Goal: Information Seeking & Learning: Learn about a topic

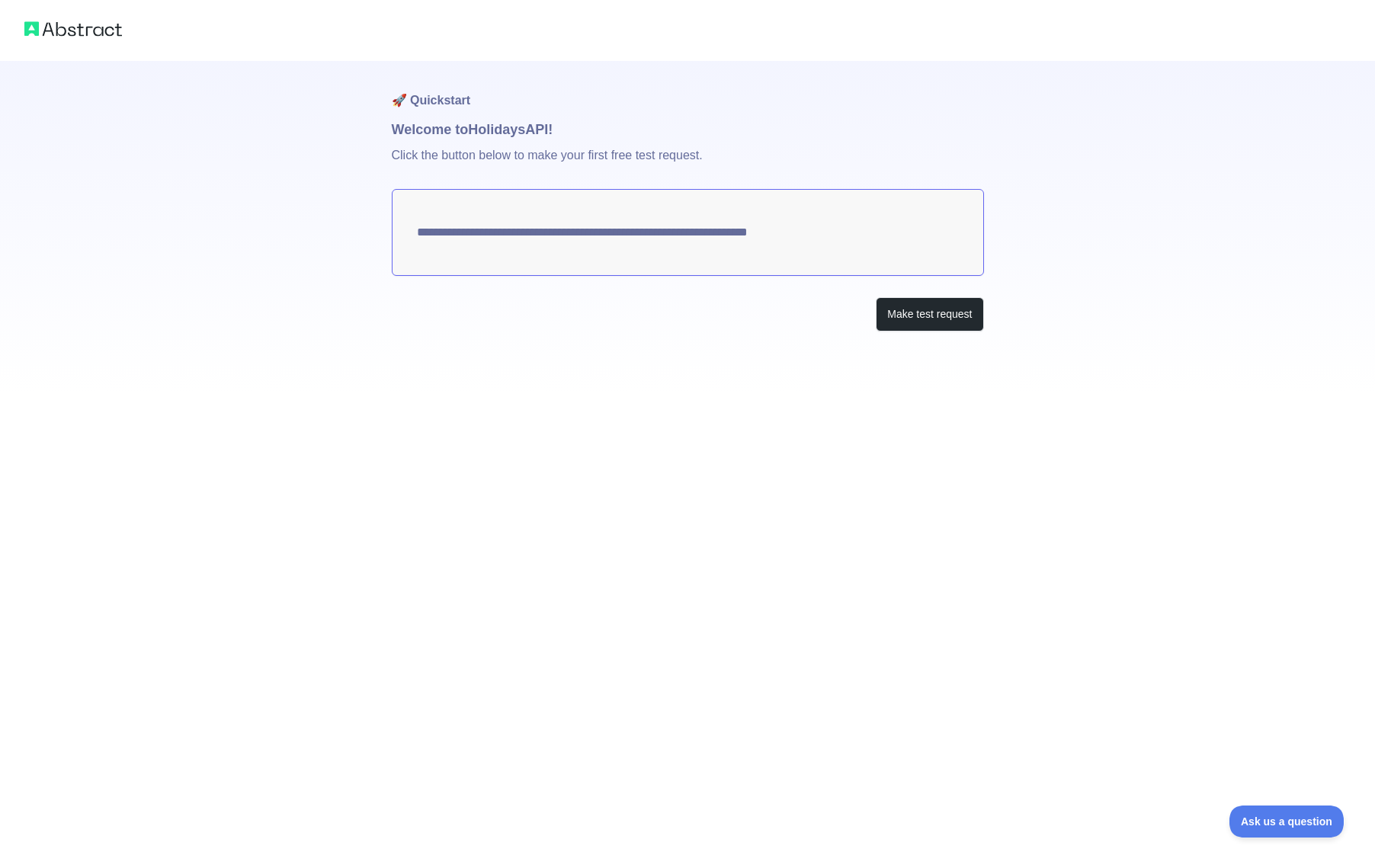
click at [1036, 527] on div "**********" at bounding box center [687, 434] width 1375 height 868
click at [952, 323] on button "Make test request" at bounding box center [929, 314] width 107 height 34
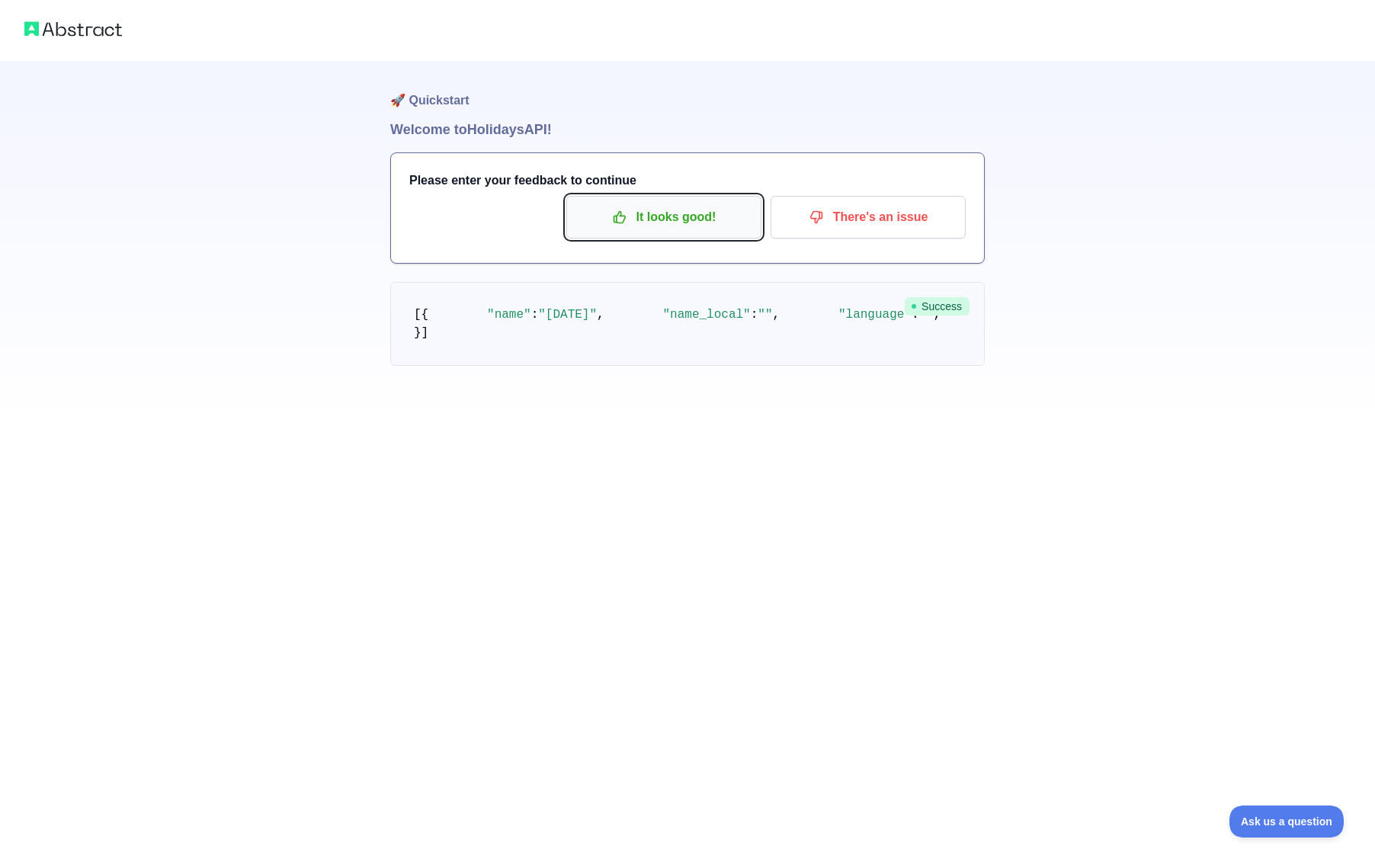
click at [685, 218] on p "It looks good!" at bounding box center [664, 218] width 172 height 26
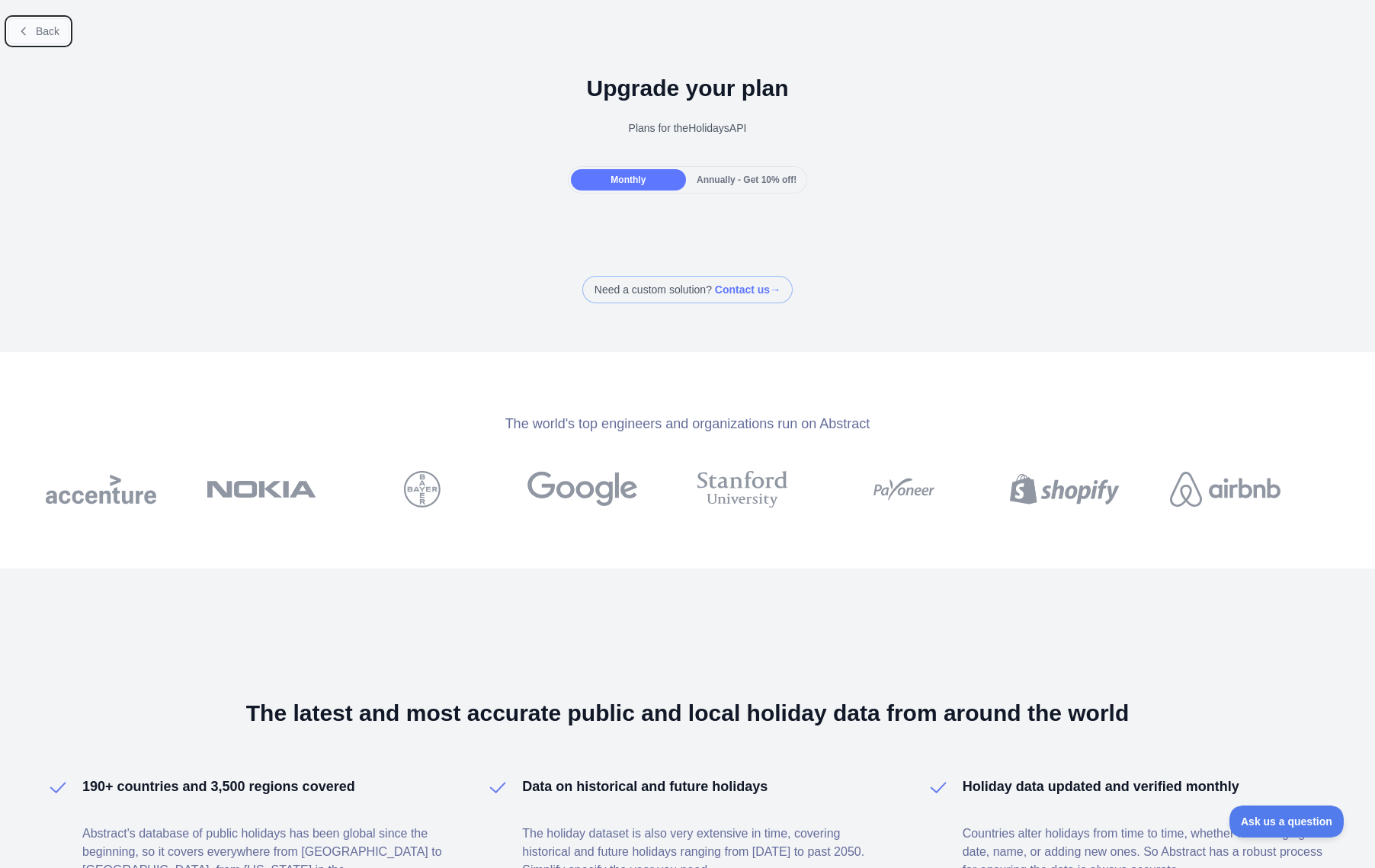
click at [28, 30] on icon at bounding box center [24, 31] width 12 height 12
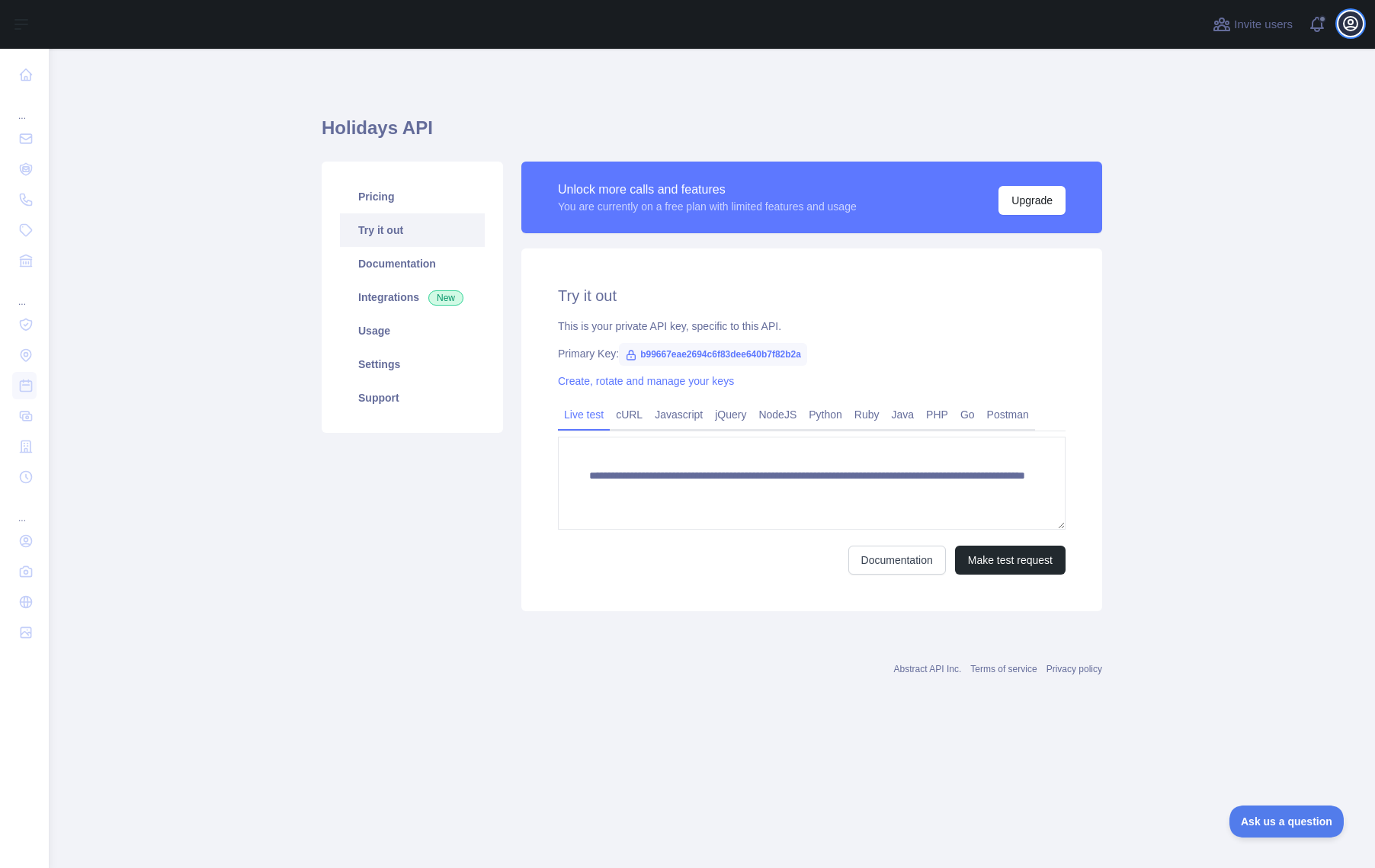
click at [1347, 19] on icon "button" at bounding box center [1351, 24] width 19 height 19
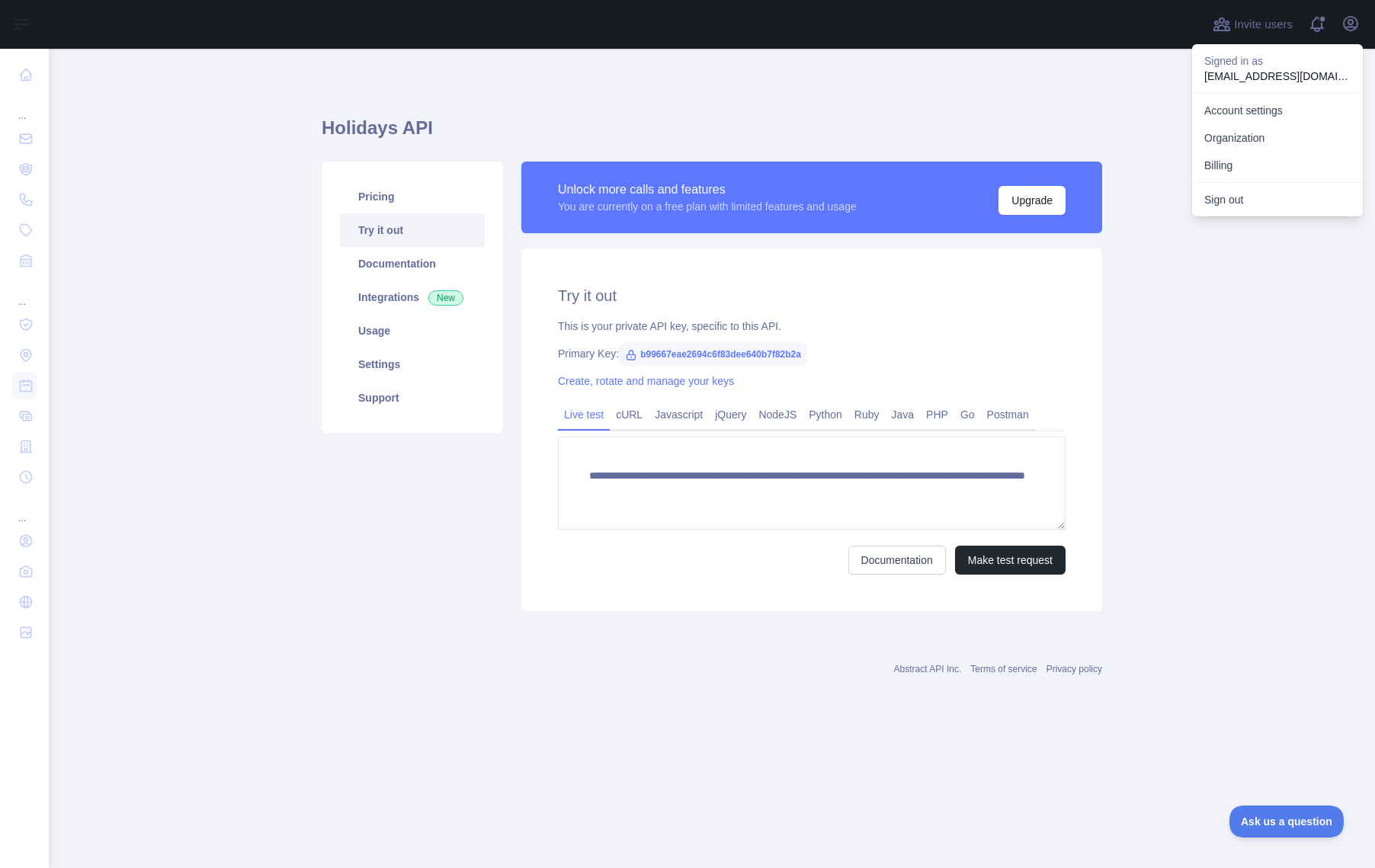
click at [181, 139] on main "**********" at bounding box center [711, 458] width 1326 height 819
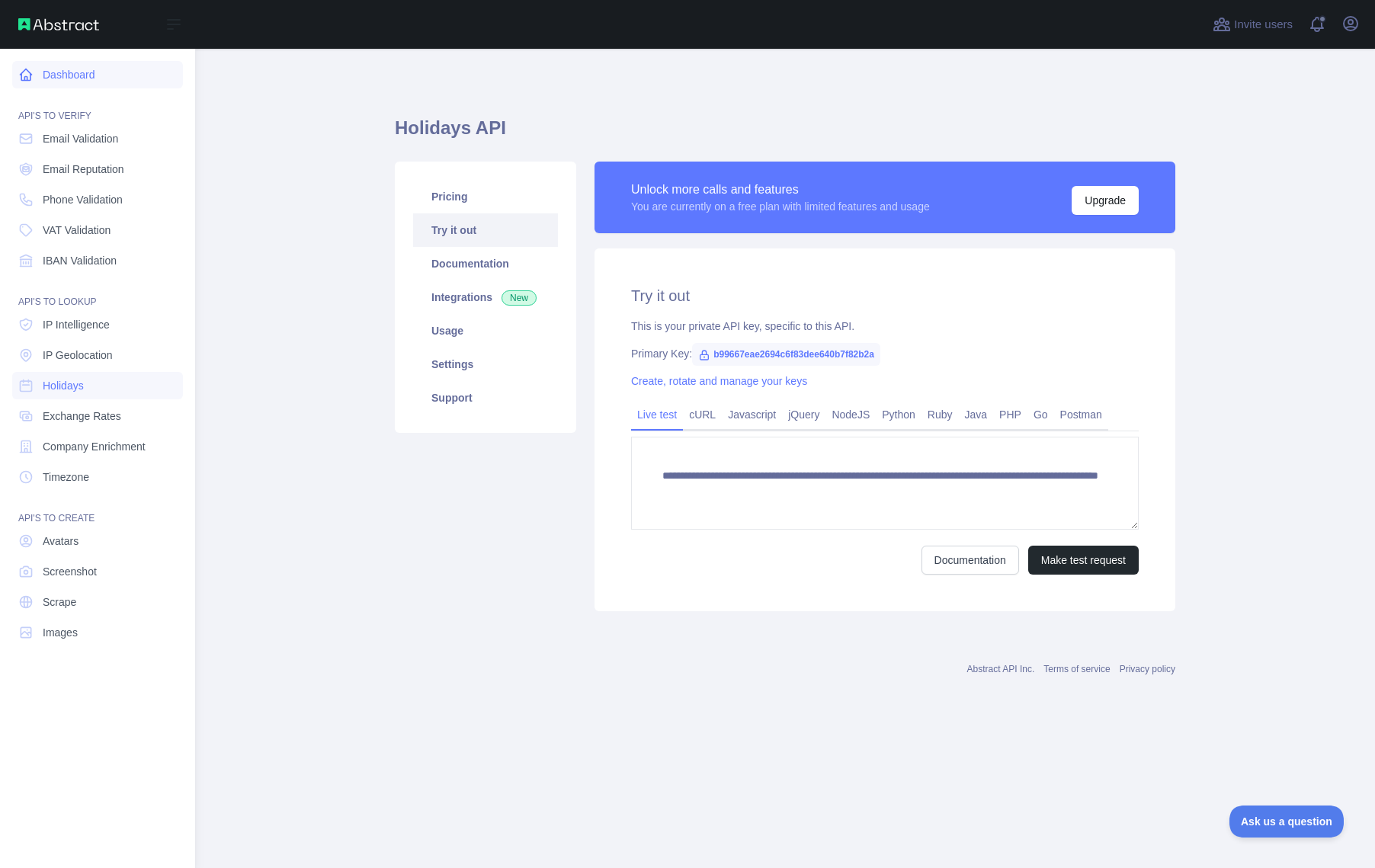
click at [19, 83] on link "Dashboard" at bounding box center [97, 75] width 171 height 28
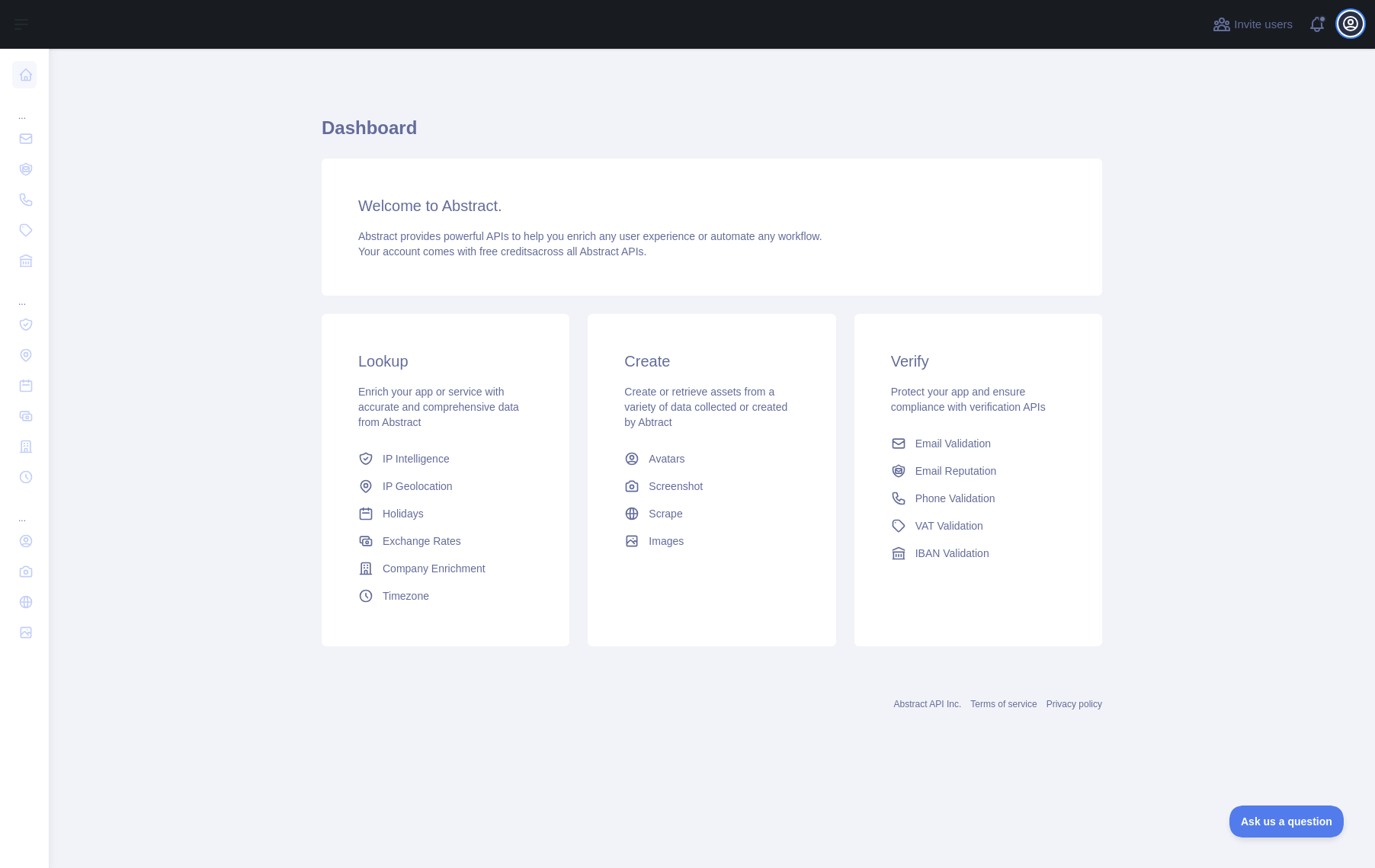
click at [1356, 26] on icon "button" at bounding box center [1351, 24] width 19 height 19
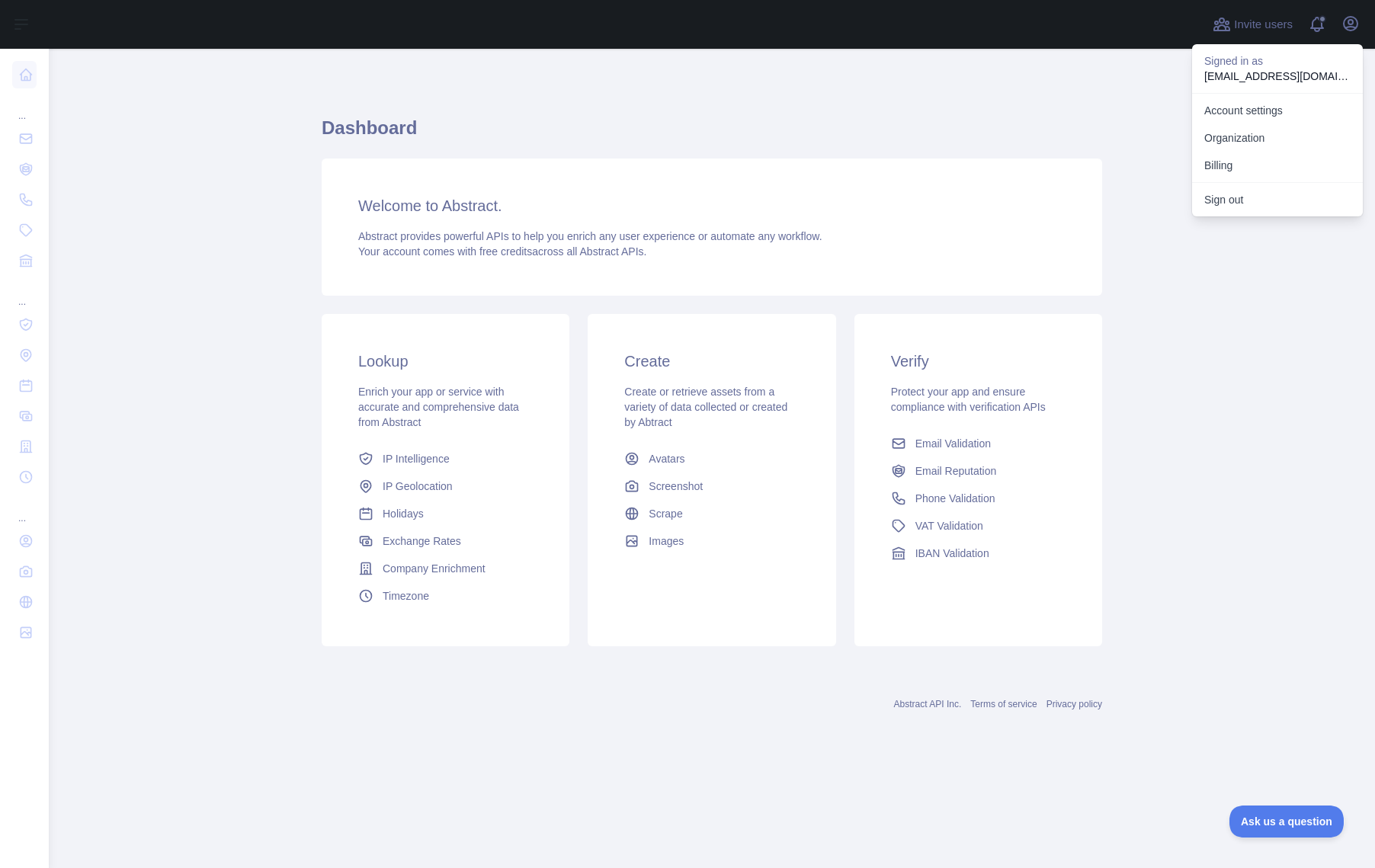
click at [1259, 202] on button "Sign out" at bounding box center [1278, 200] width 171 height 28
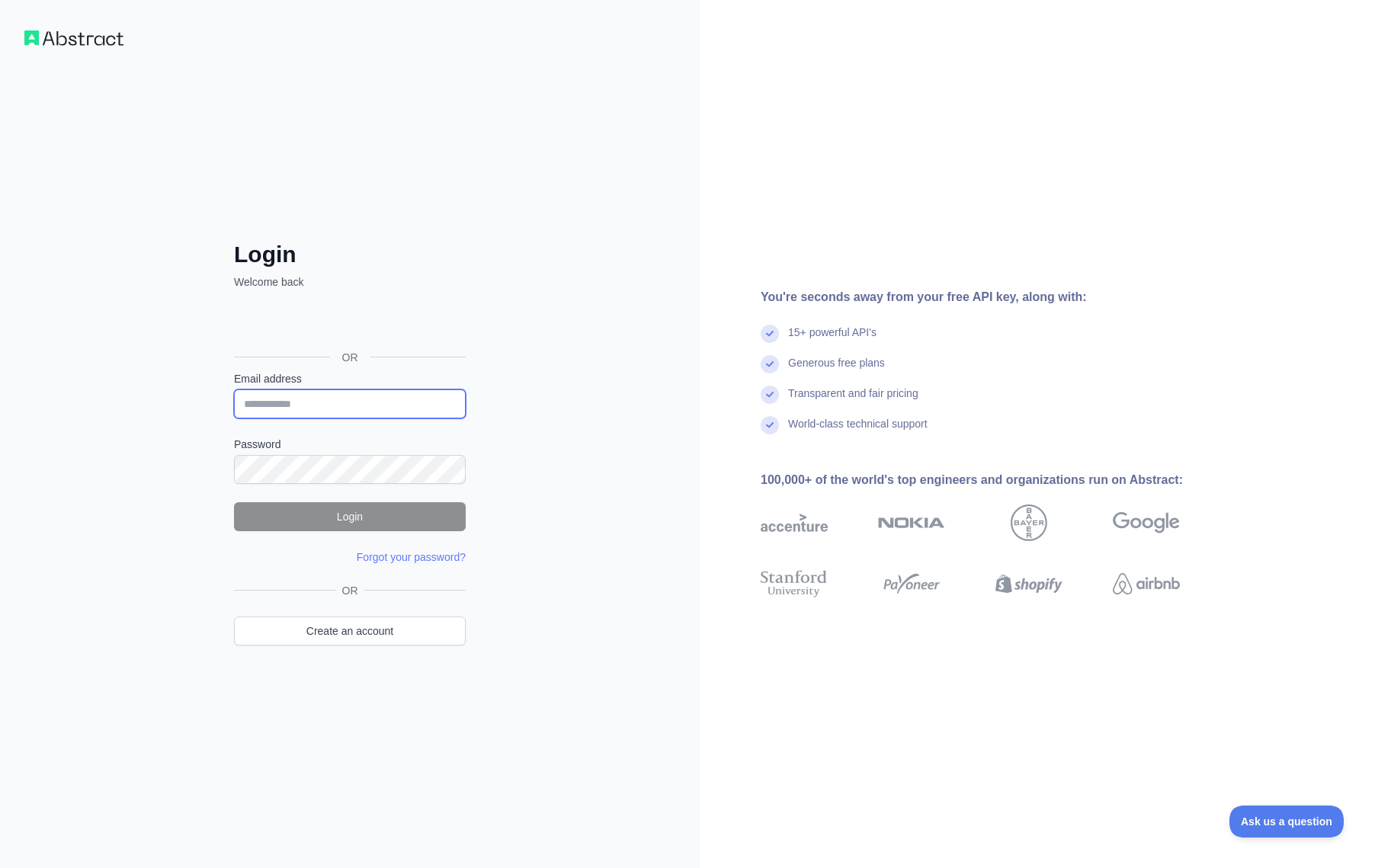
click at [304, 411] on input "Email address" at bounding box center [349, 404] width 231 height 29
click at [584, 364] on div "Login Welcome back OR Email address Password Login Forgot your password? Please…" at bounding box center [350, 434] width 700 height 868
click at [344, 399] on input "Email address" at bounding box center [349, 404] width 231 height 29
type input "*"
type input "**********"
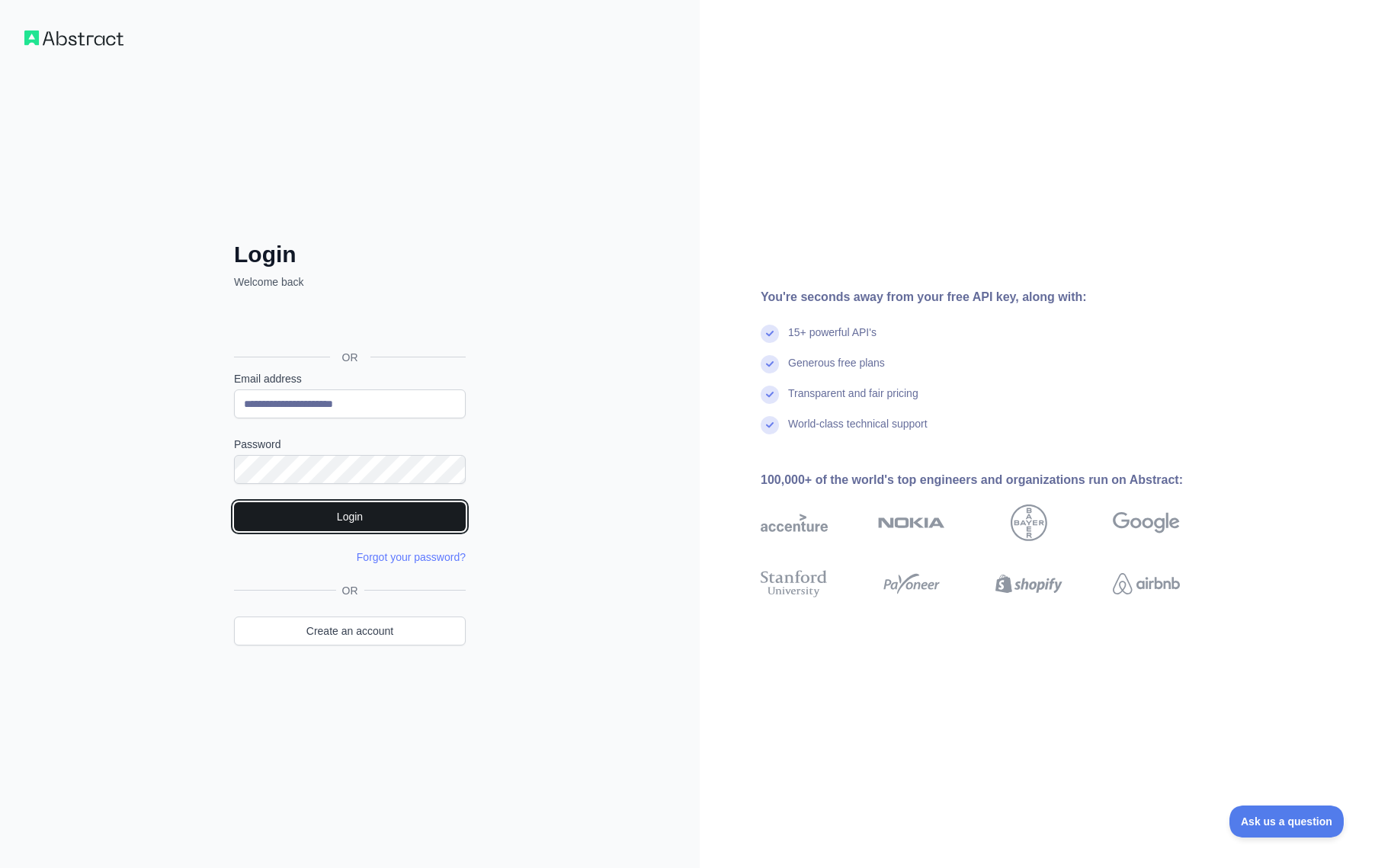
click at [380, 504] on button "Login" at bounding box center [349, 516] width 231 height 29
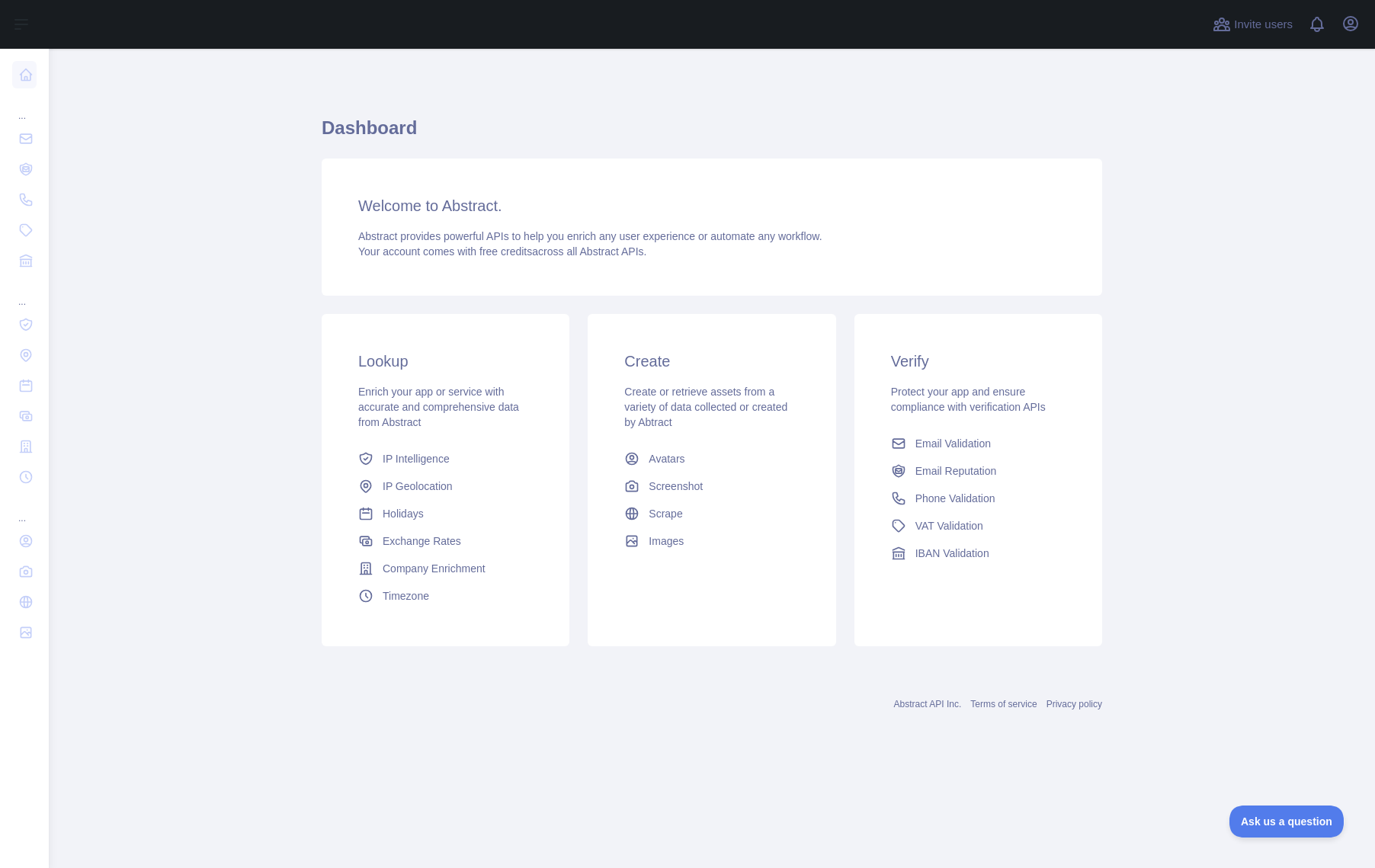
drag, startPoint x: 1332, startPoint y: 226, endPoint x: 1318, endPoint y: 180, distance: 48.1
click at [1332, 226] on main "Dashboard Welcome to Abstract. Abstract provides powerful APIs to help you enri…" at bounding box center [711, 458] width 1326 height 819
click at [1266, 29] on span "Invite users" at bounding box center [1263, 25] width 58 height 18
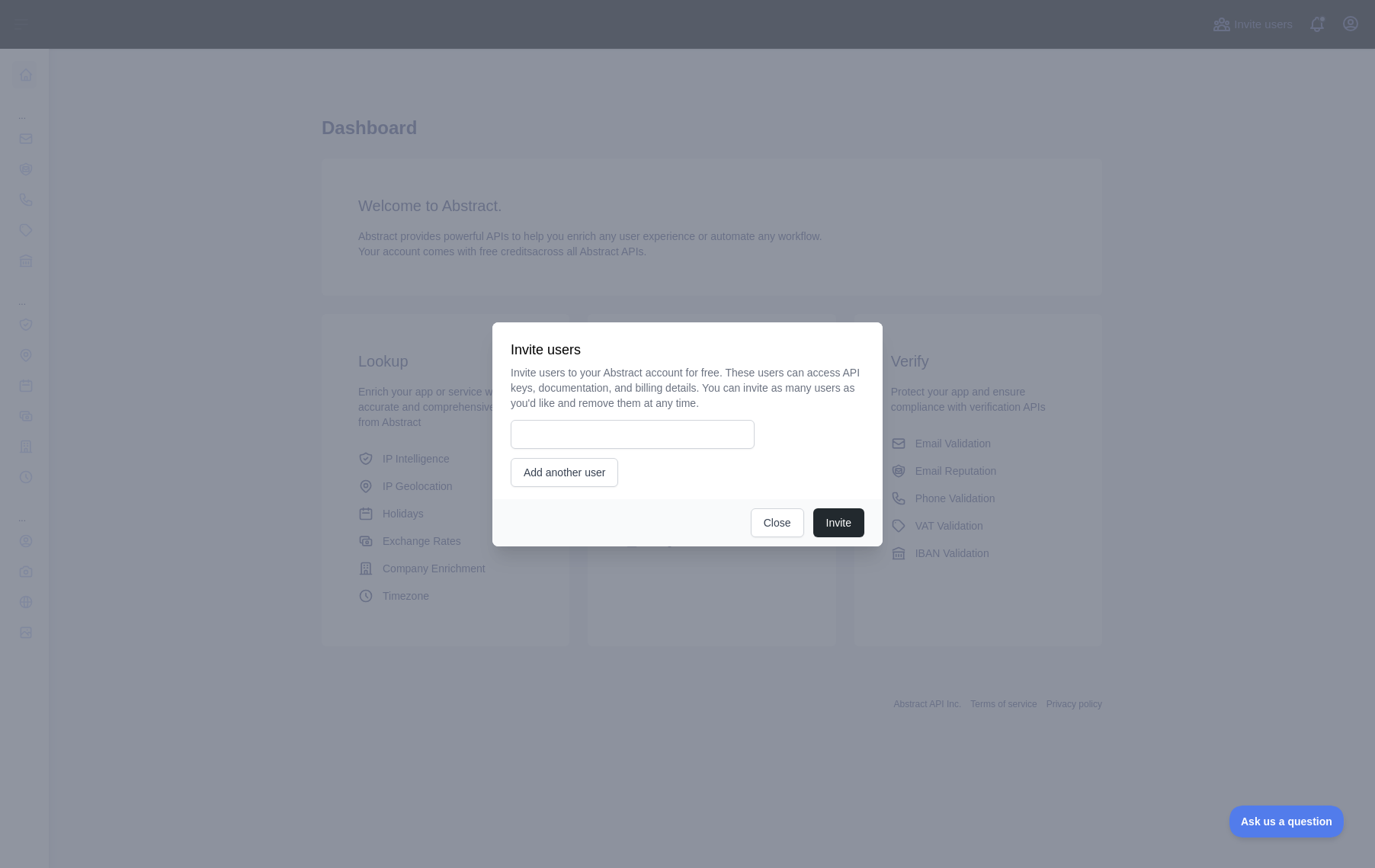
drag, startPoint x: 1176, startPoint y: 259, endPoint x: 742, endPoint y: 507, distance: 499.9
click at [1175, 260] on div at bounding box center [687, 434] width 1375 height 868
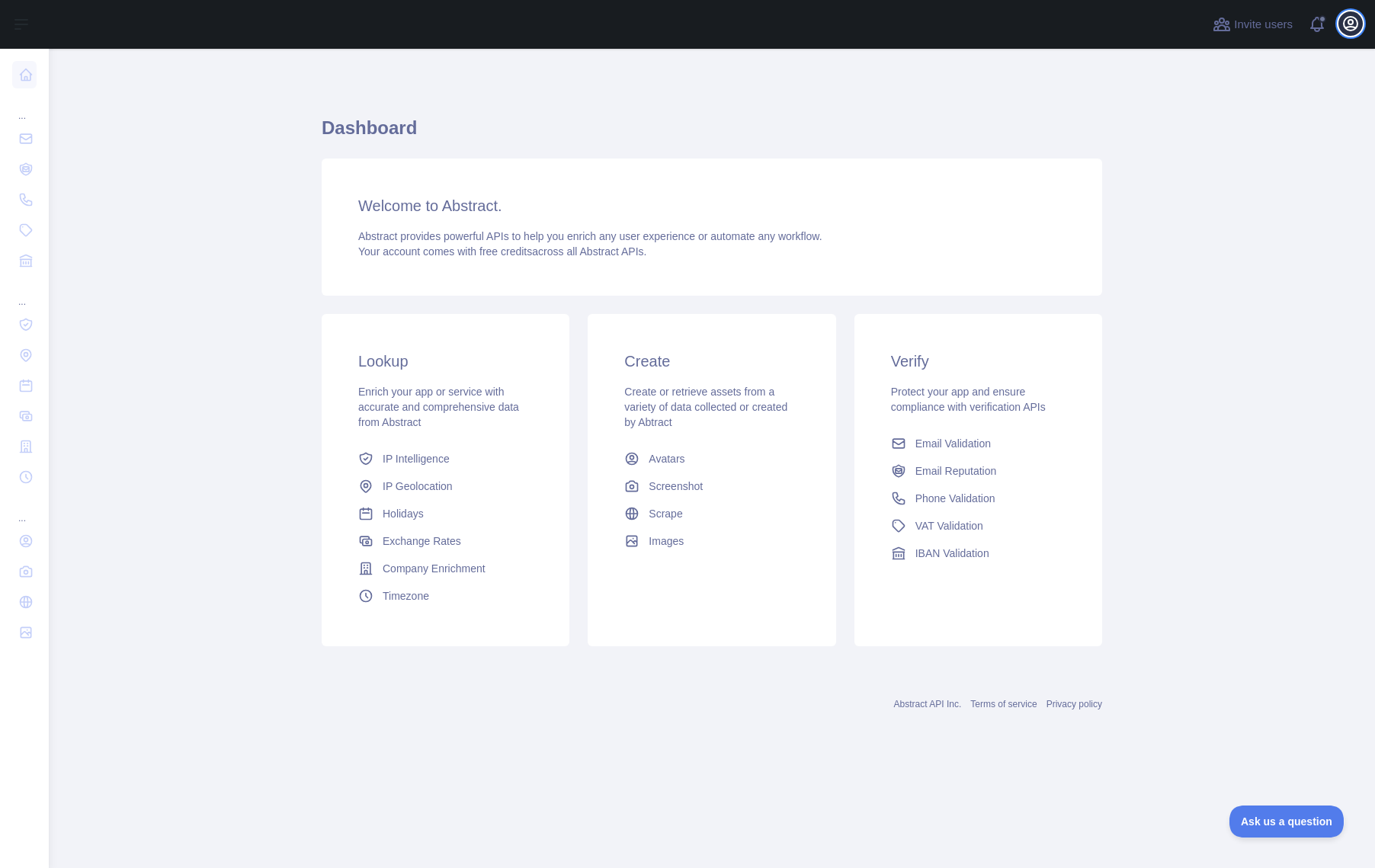
click at [1345, 21] on icon "button" at bounding box center [1351, 24] width 19 height 19
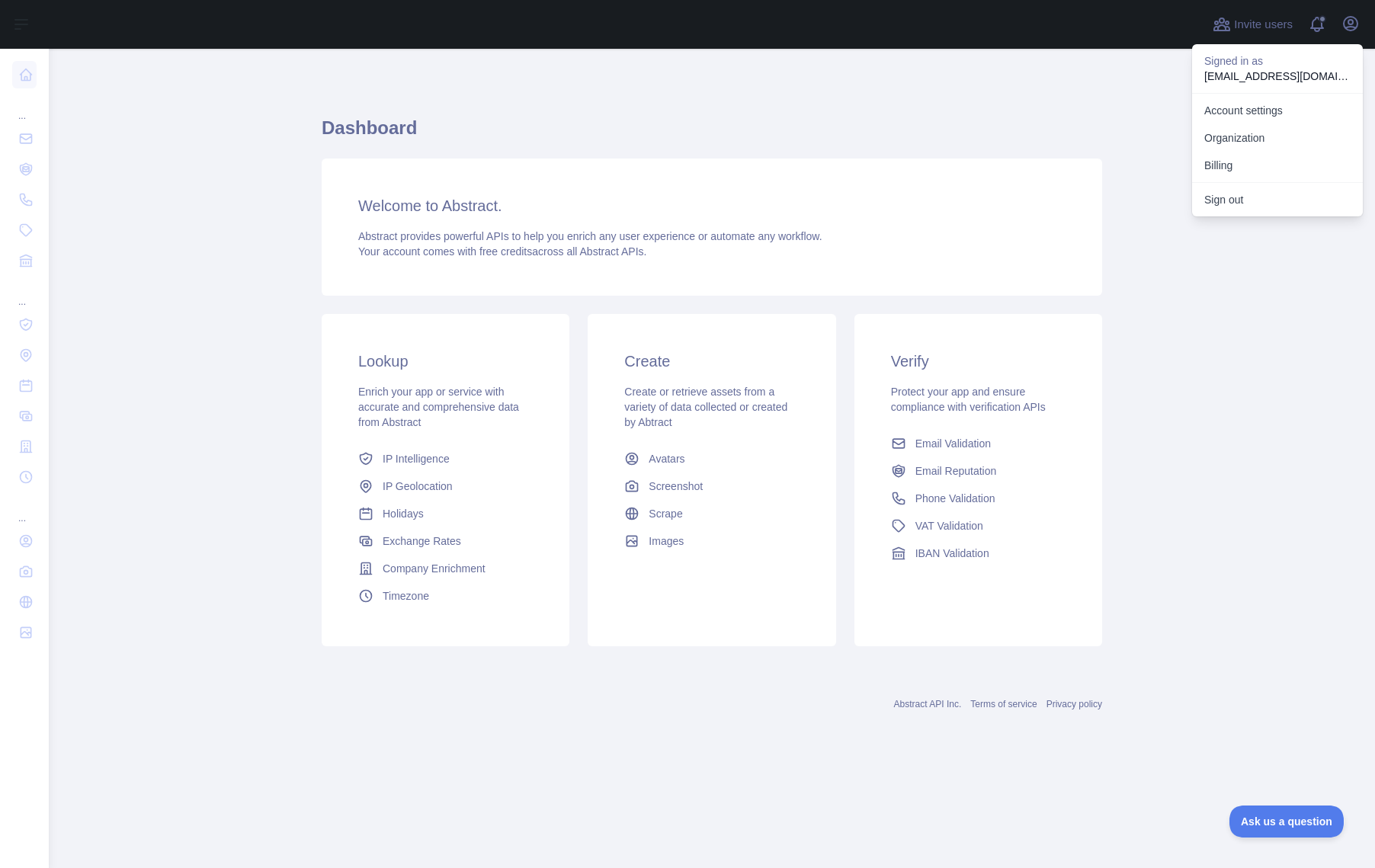
click at [1270, 87] on div "Signed in as [EMAIL_ADDRESS][DOMAIN_NAME]" at bounding box center [1278, 68] width 171 height 49
click at [1278, 67] on p "Signed in as" at bounding box center [1278, 61] width 146 height 15
click at [261, 97] on main "Dashboard Welcome to Abstract. Abstract provides powerful APIs to help you enri…" at bounding box center [711, 458] width 1326 height 819
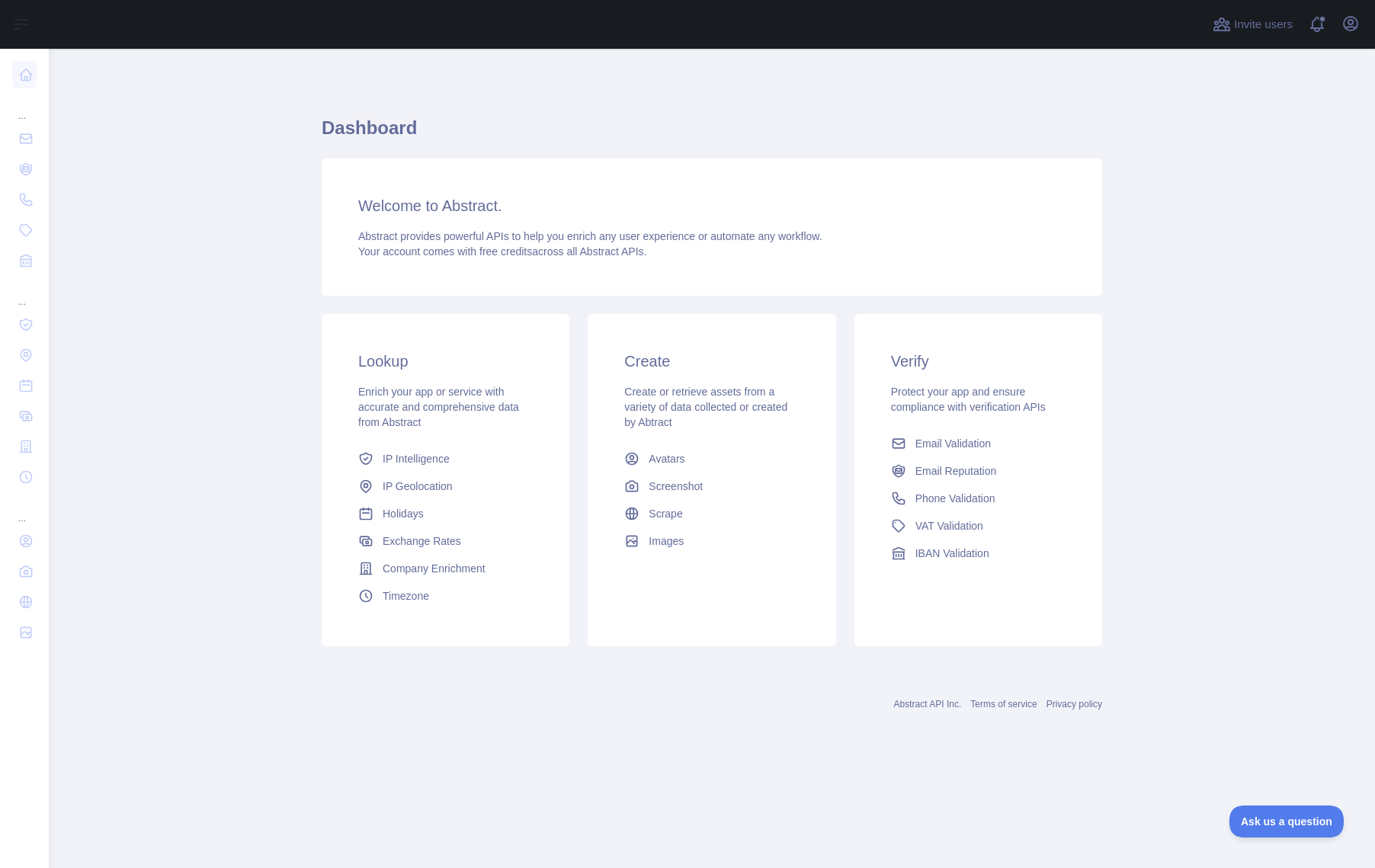
click at [516, 252] on span "free credits" at bounding box center [505, 251] width 53 height 12
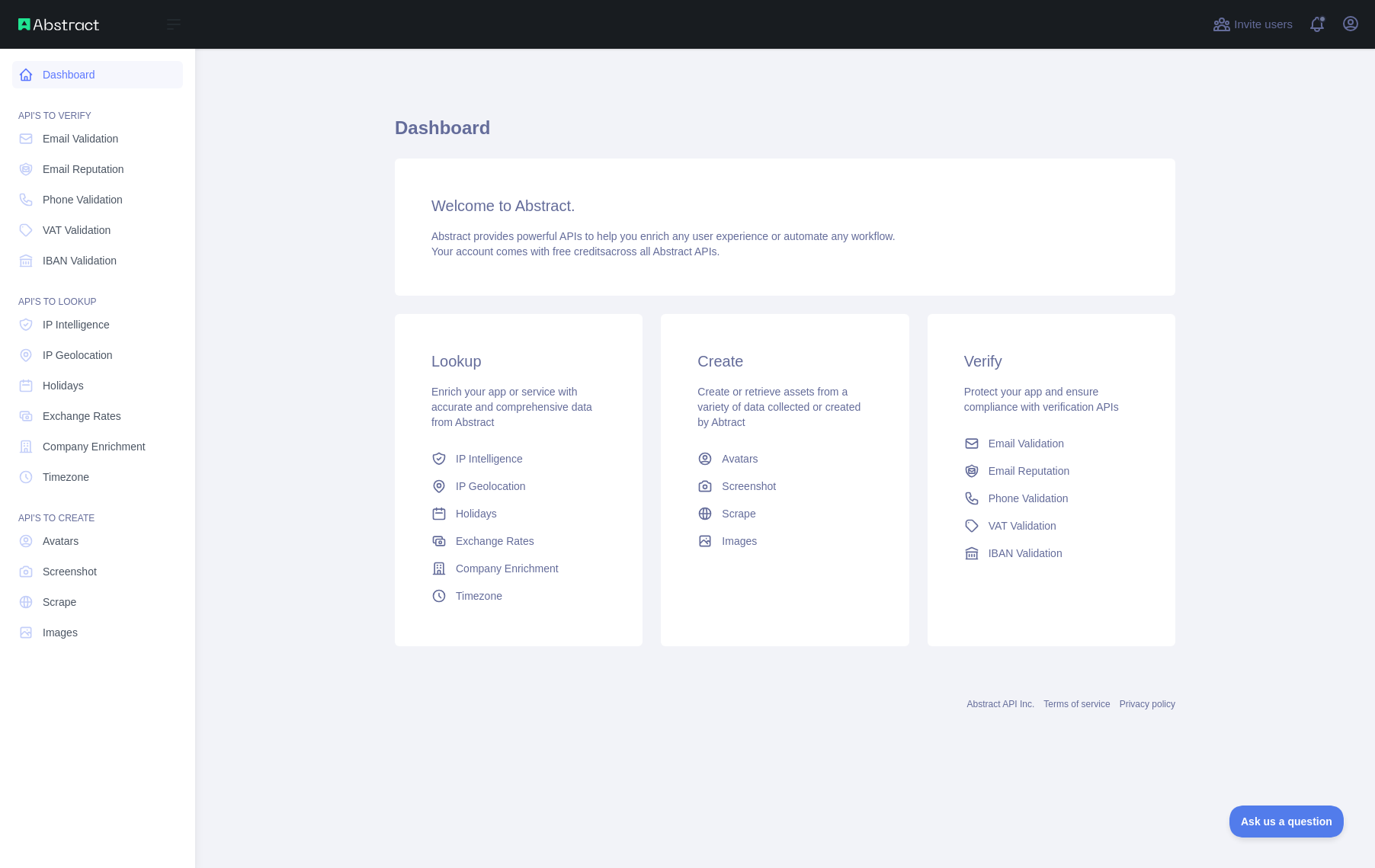
click at [31, 75] on icon at bounding box center [26, 75] width 11 height 11
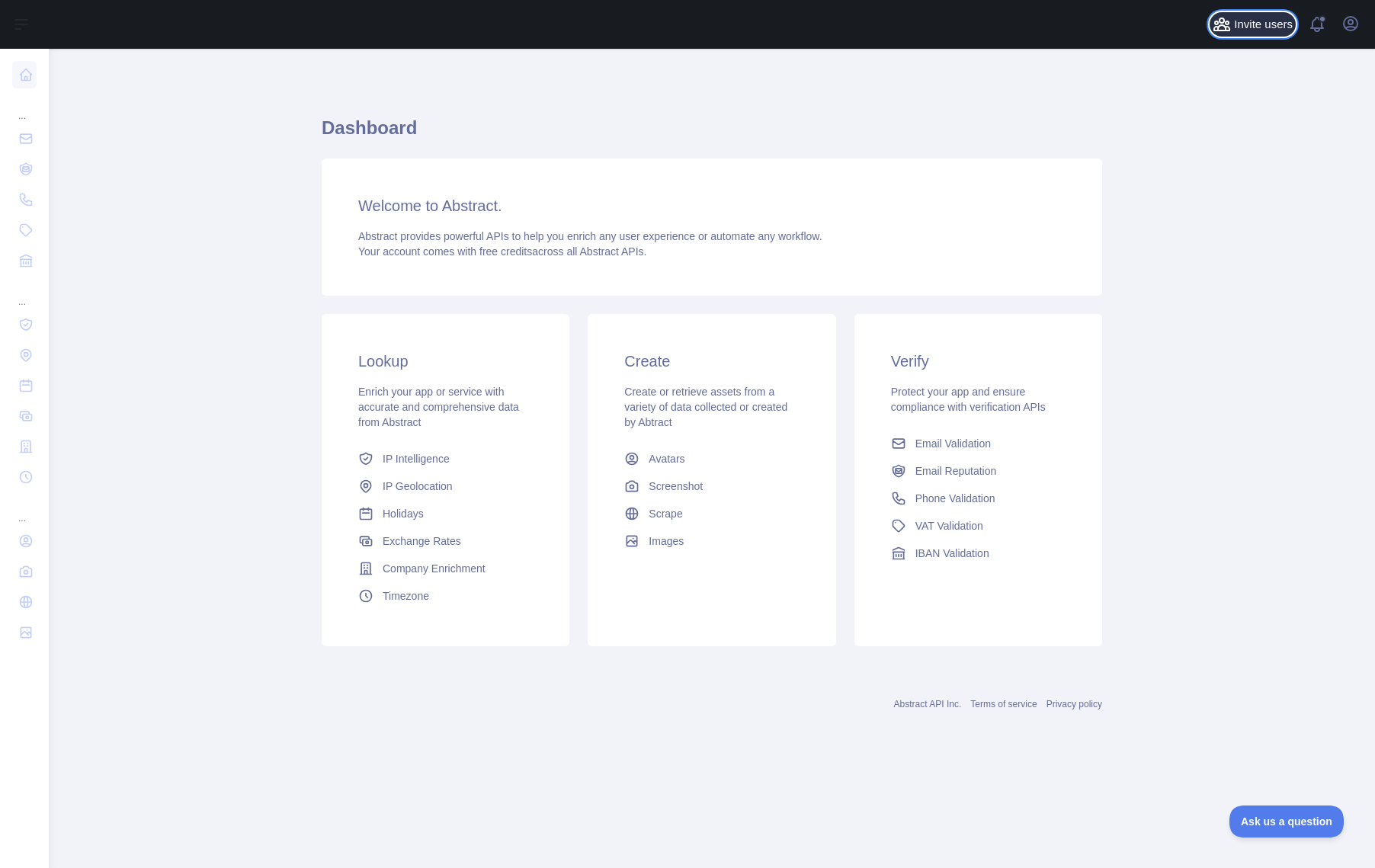
click at [1270, 23] on span "Invite users" at bounding box center [1263, 25] width 58 height 18
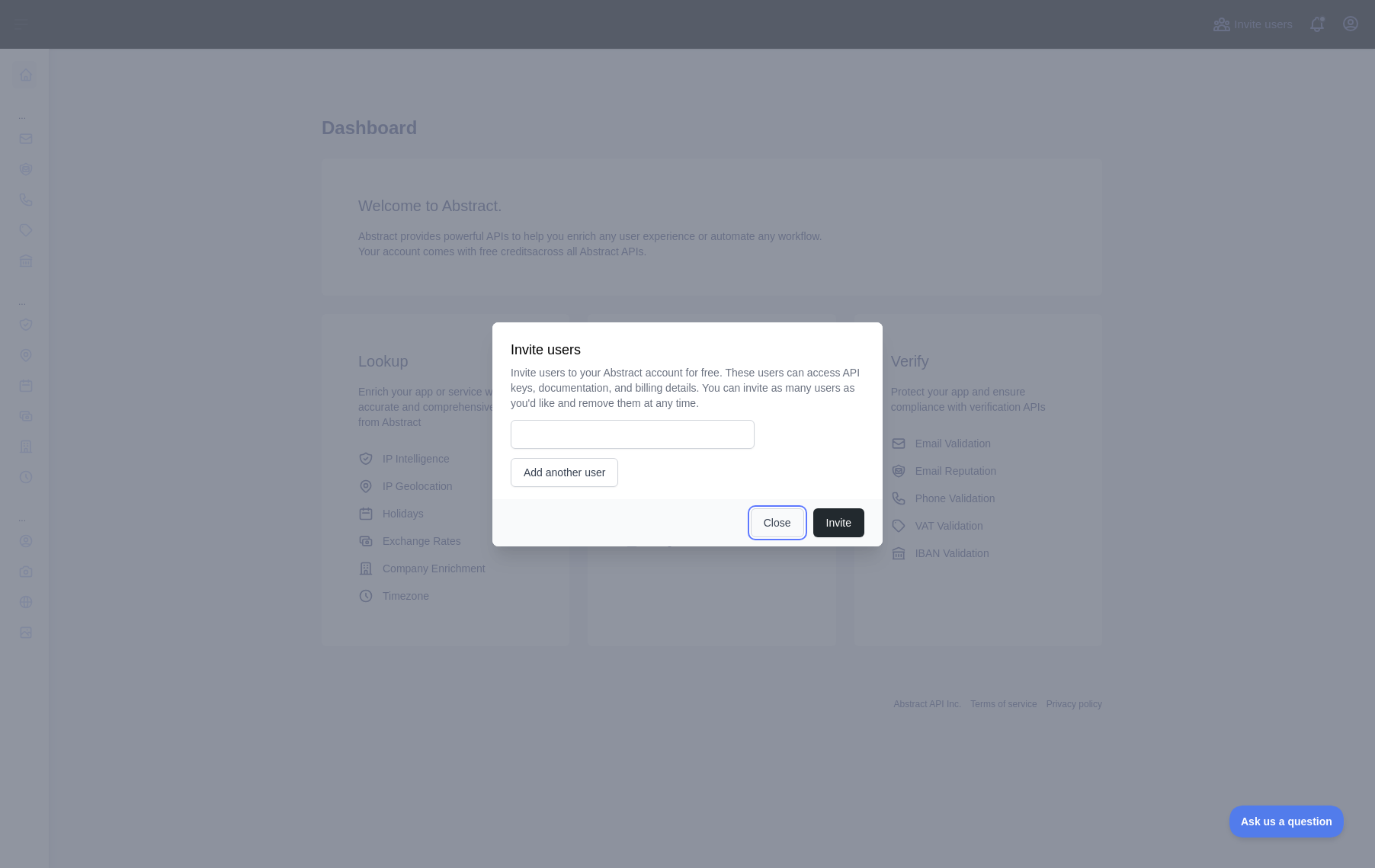
click at [791, 527] on button "Close" at bounding box center [777, 523] width 54 height 29
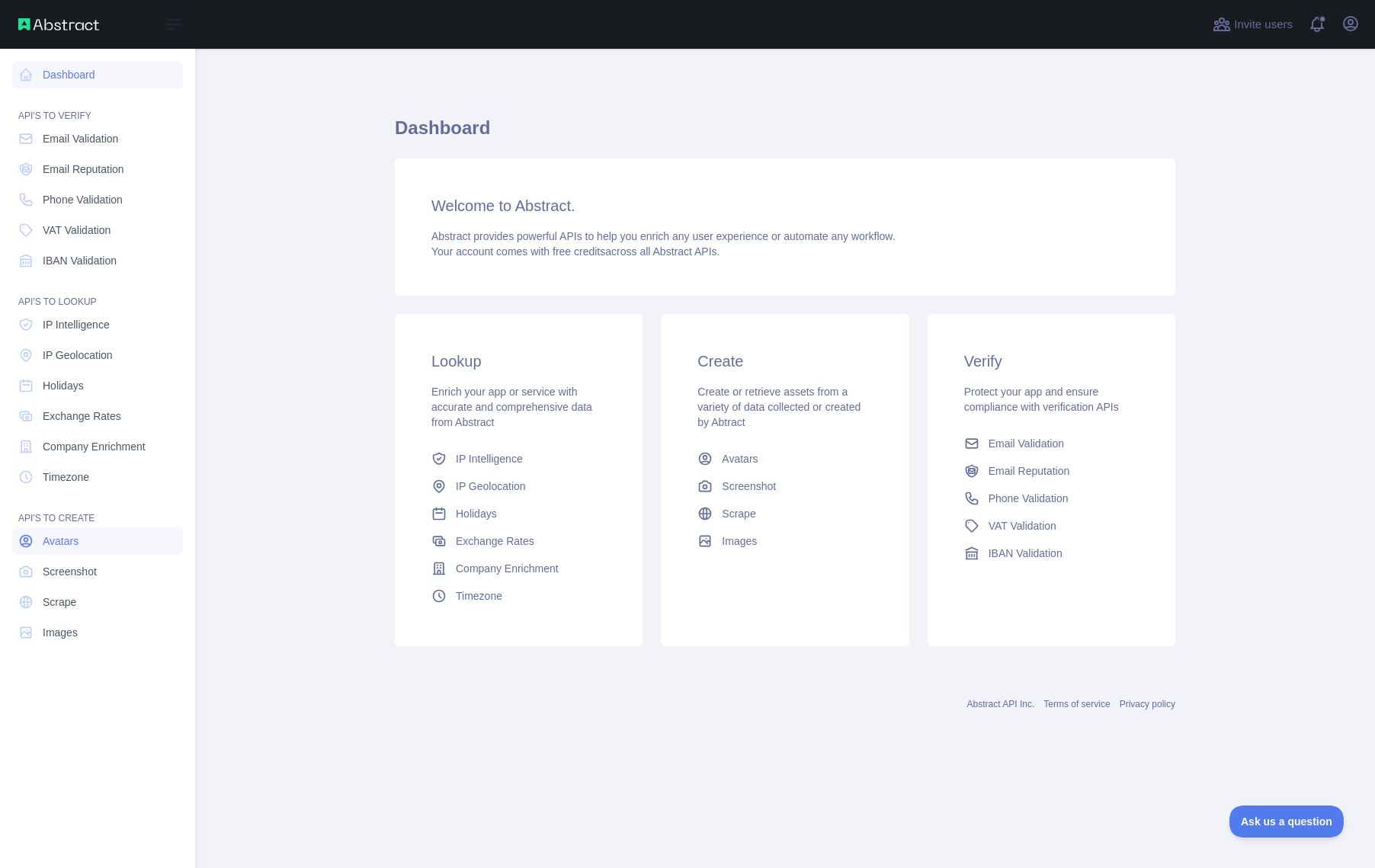
click at [71, 543] on span "Avatars" at bounding box center [61, 541] width 36 height 15
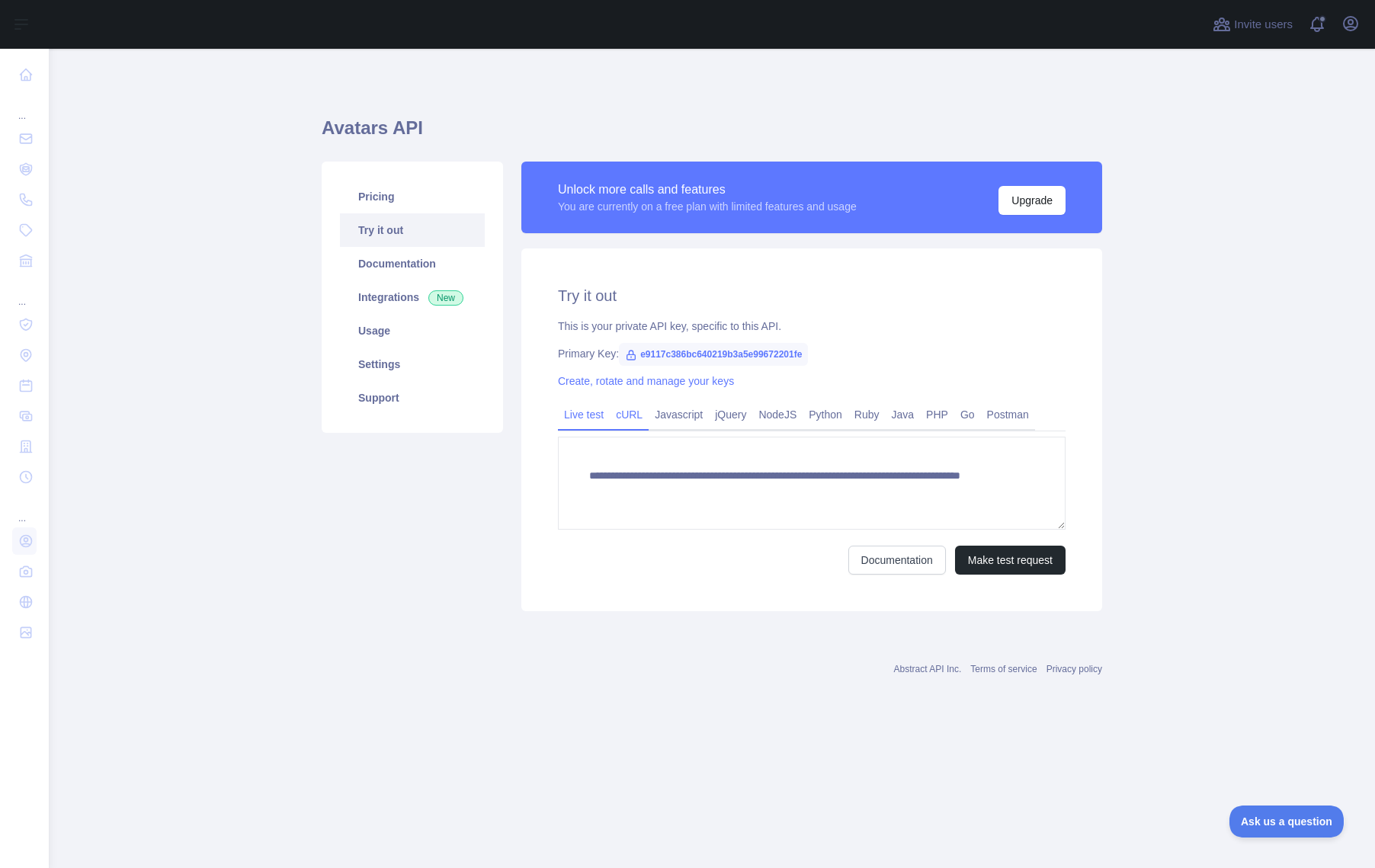
click at [633, 421] on link "cURL" at bounding box center [629, 415] width 39 height 24
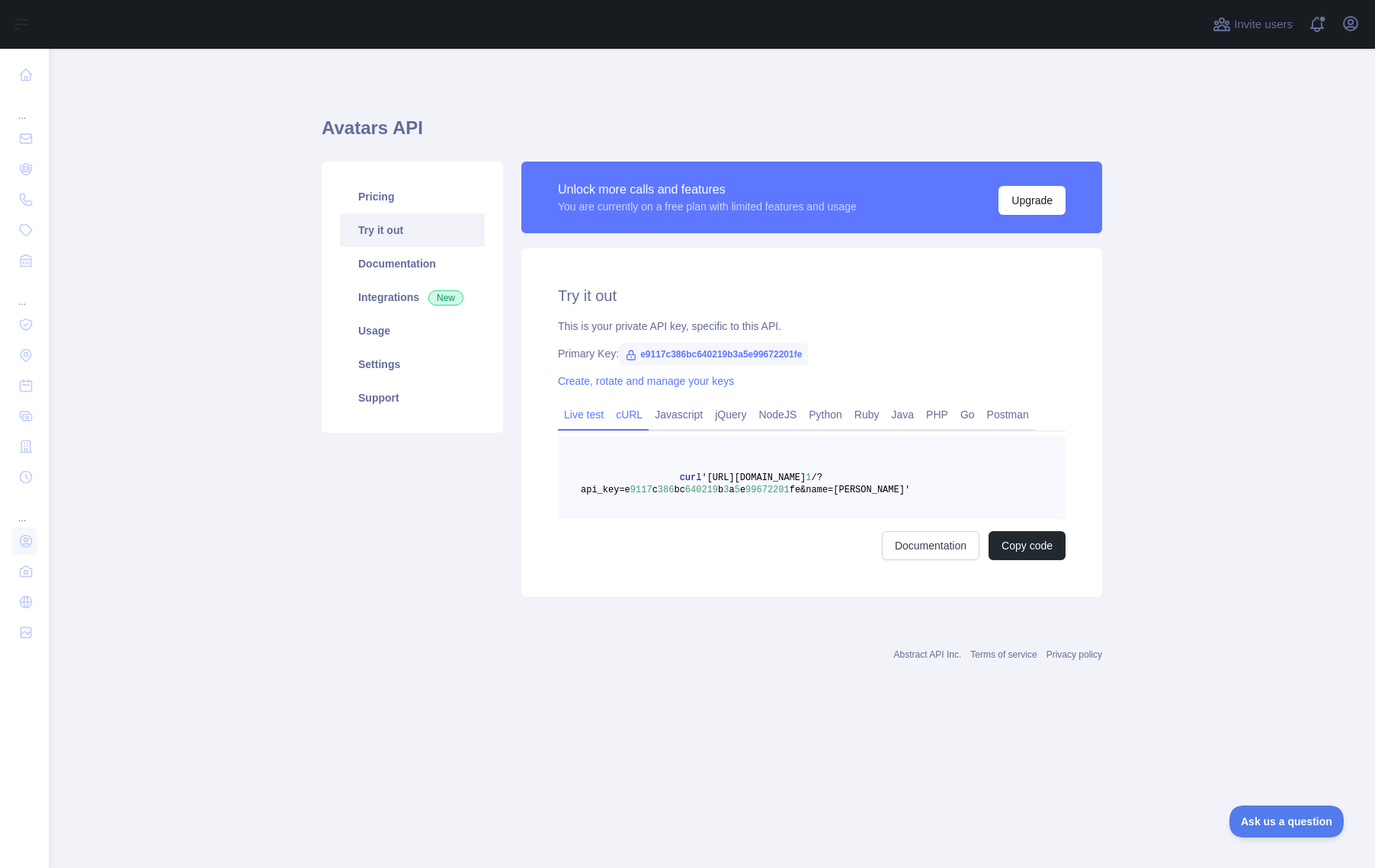
click at [588, 417] on link "Live test" at bounding box center [584, 415] width 52 height 24
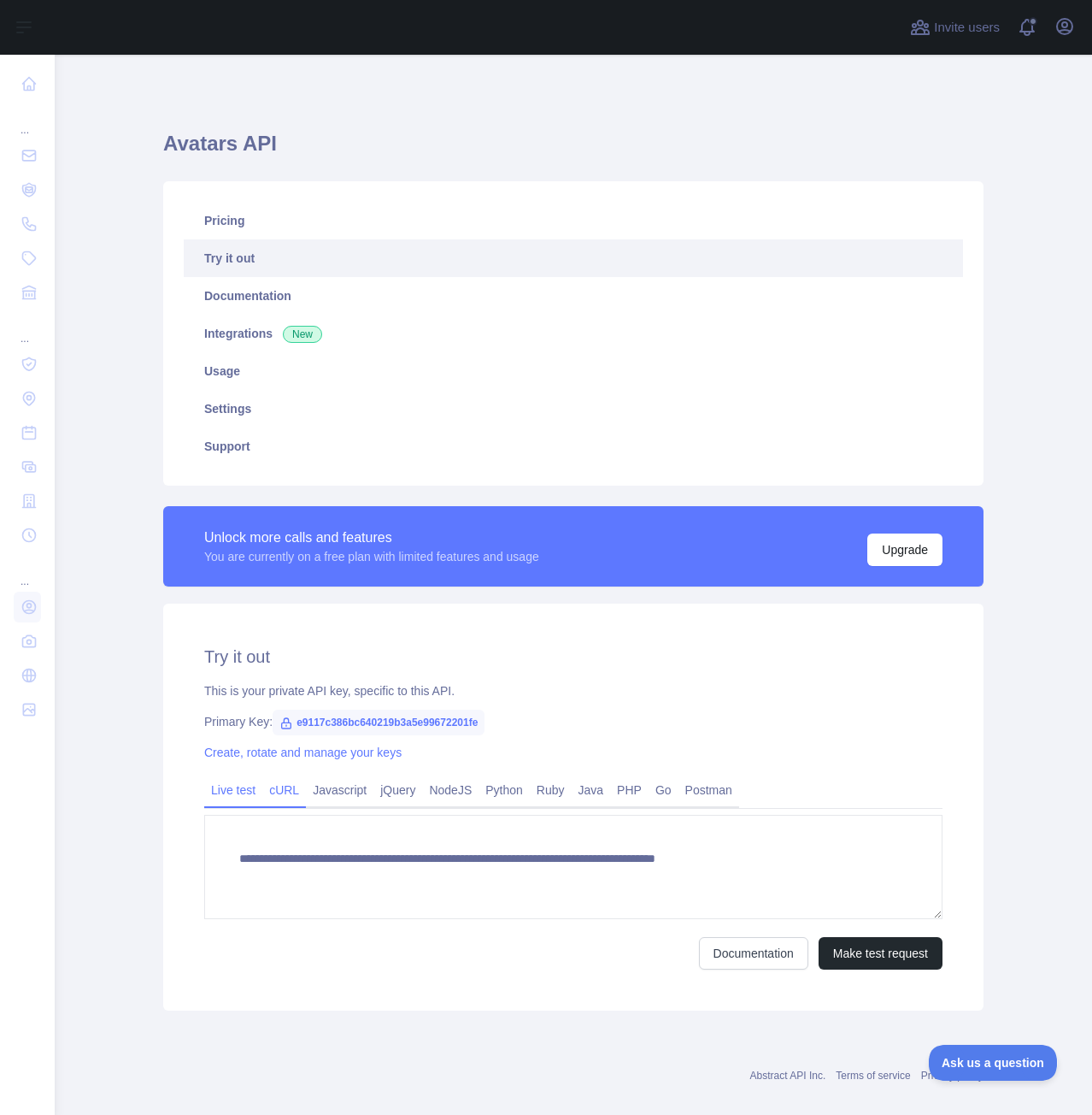
click at [287, 796] on link "cURL" at bounding box center [284, 790] width 44 height 27
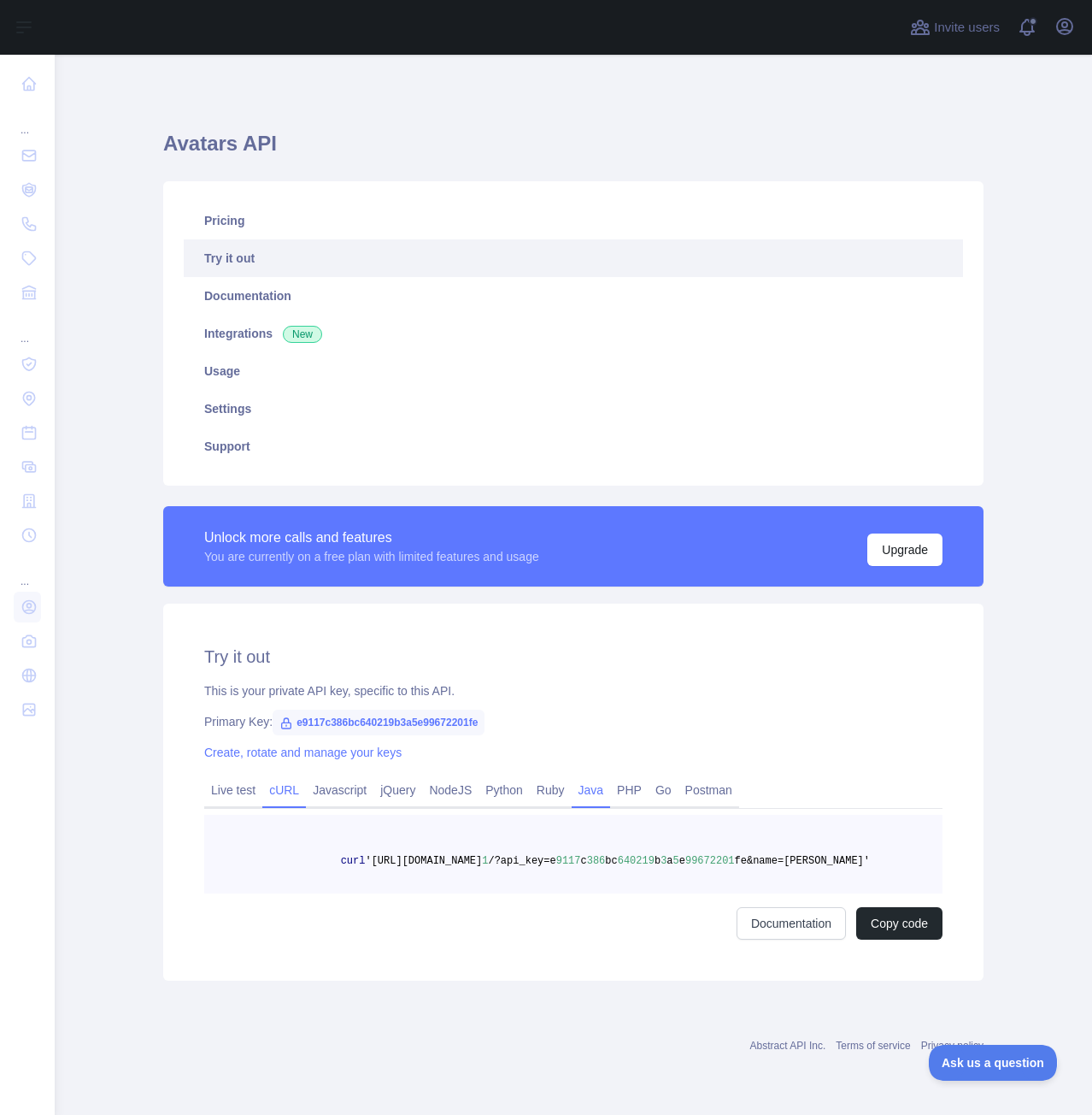
click at [573, 791] on link "Java" at bounding box center [591, 790] width 39 height 27
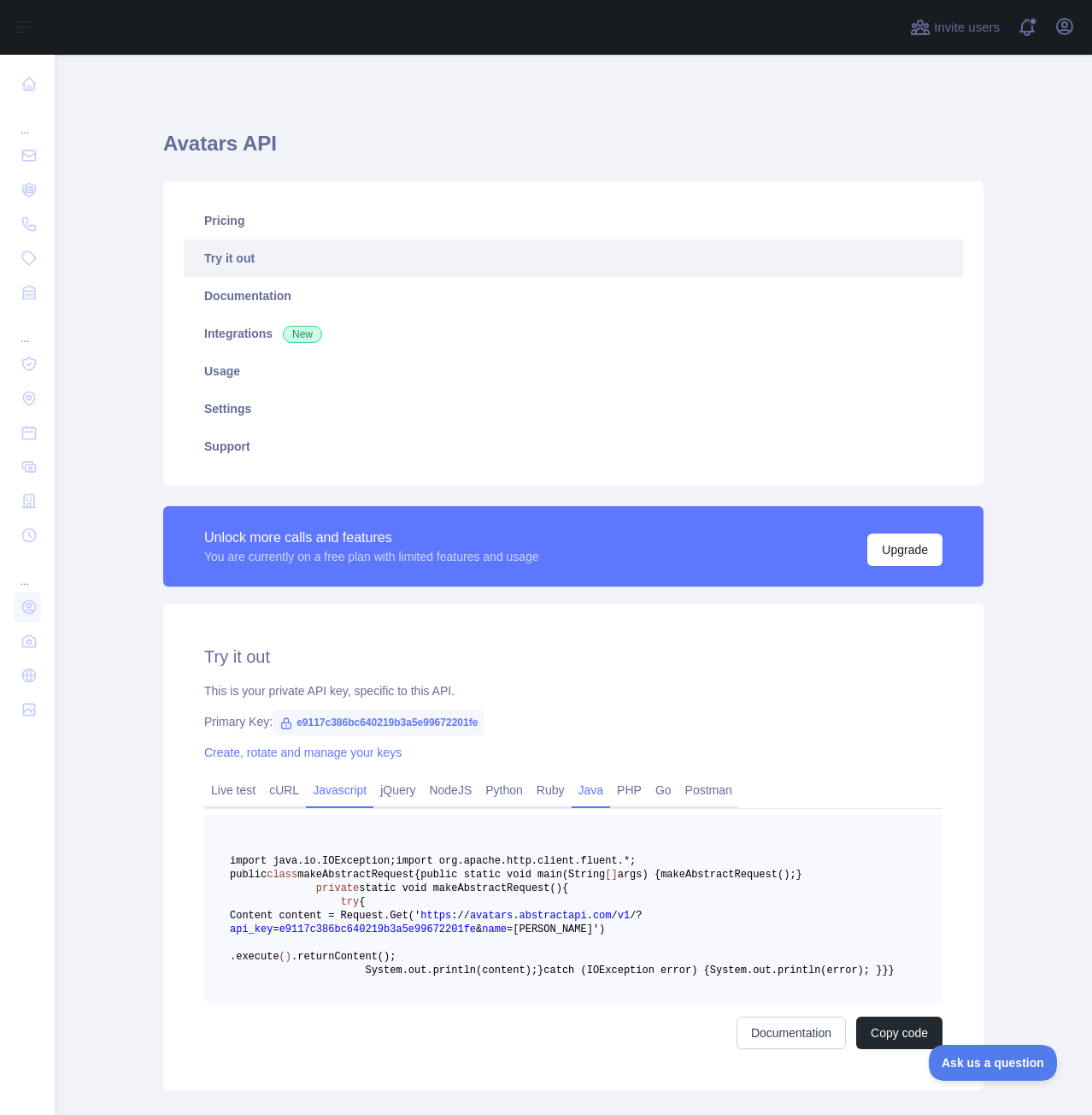
click at [323, 798] on link "Javascript" at bounding box center [340, 790] width 67 height 27
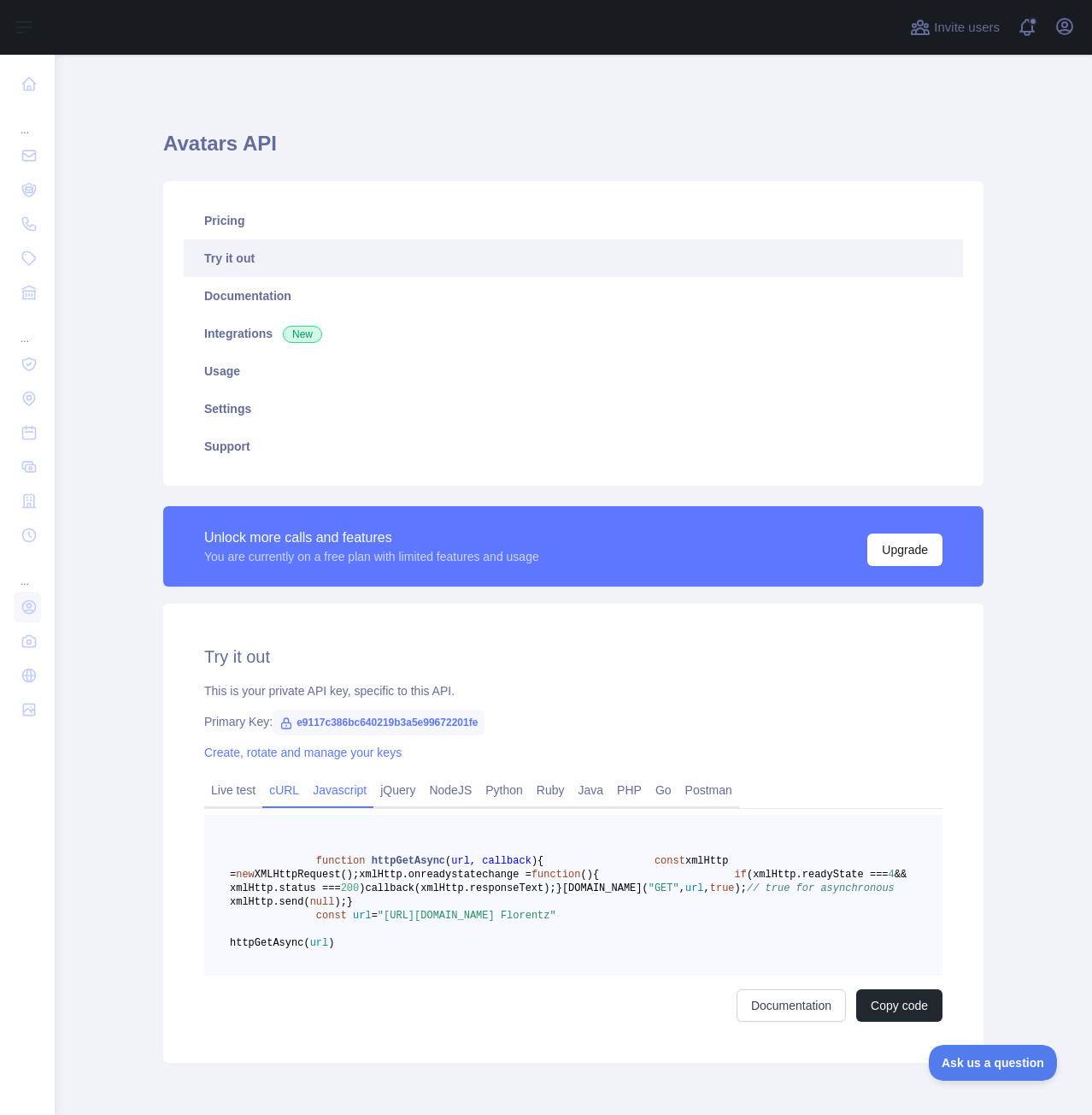
click at [265, 794] on link "cURL" at bounding box center [284, 790] width 44 height 27
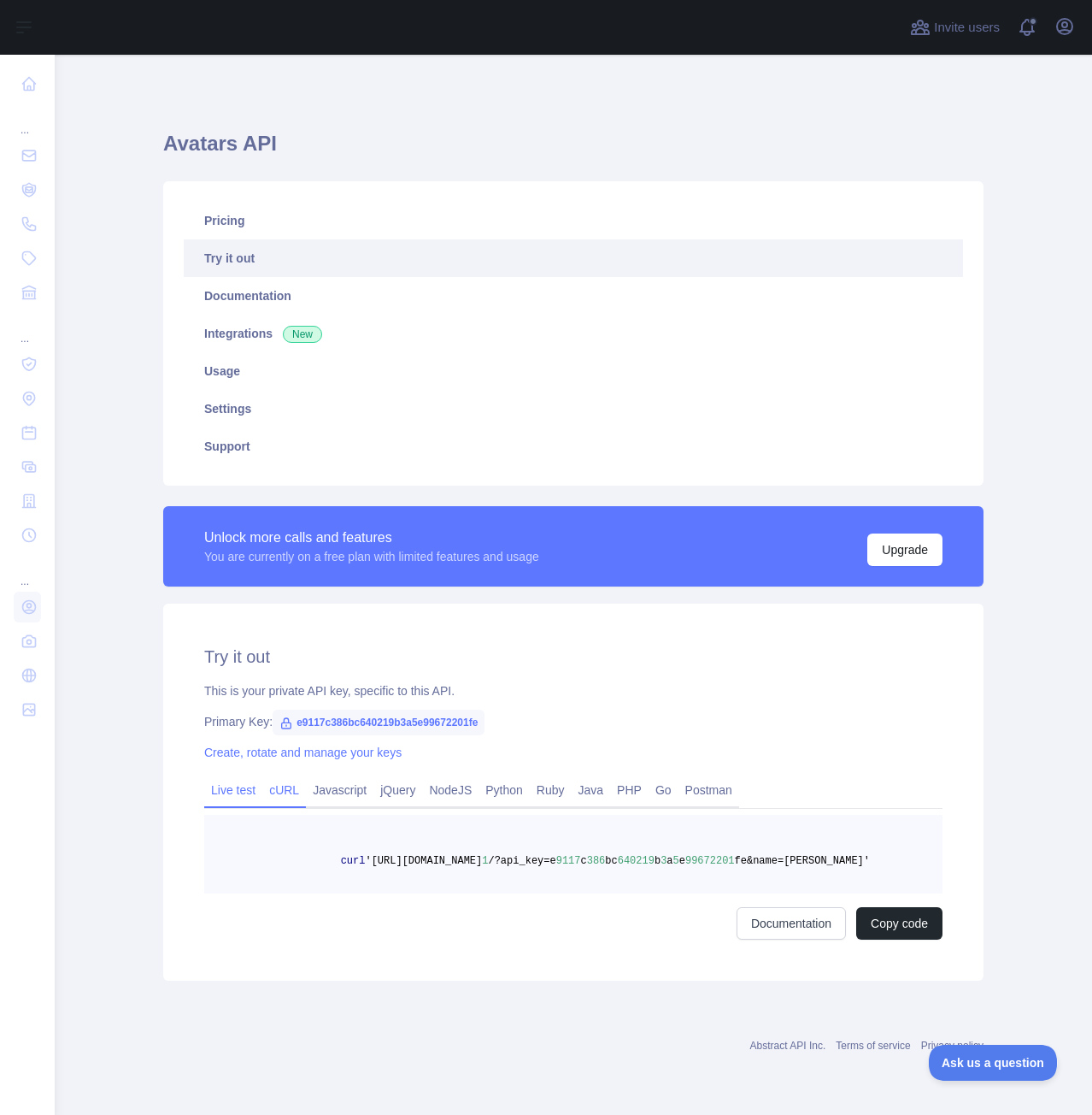
click at [223, 794] on link "Live test" at bounding box center [233, 790] width 58 height 27
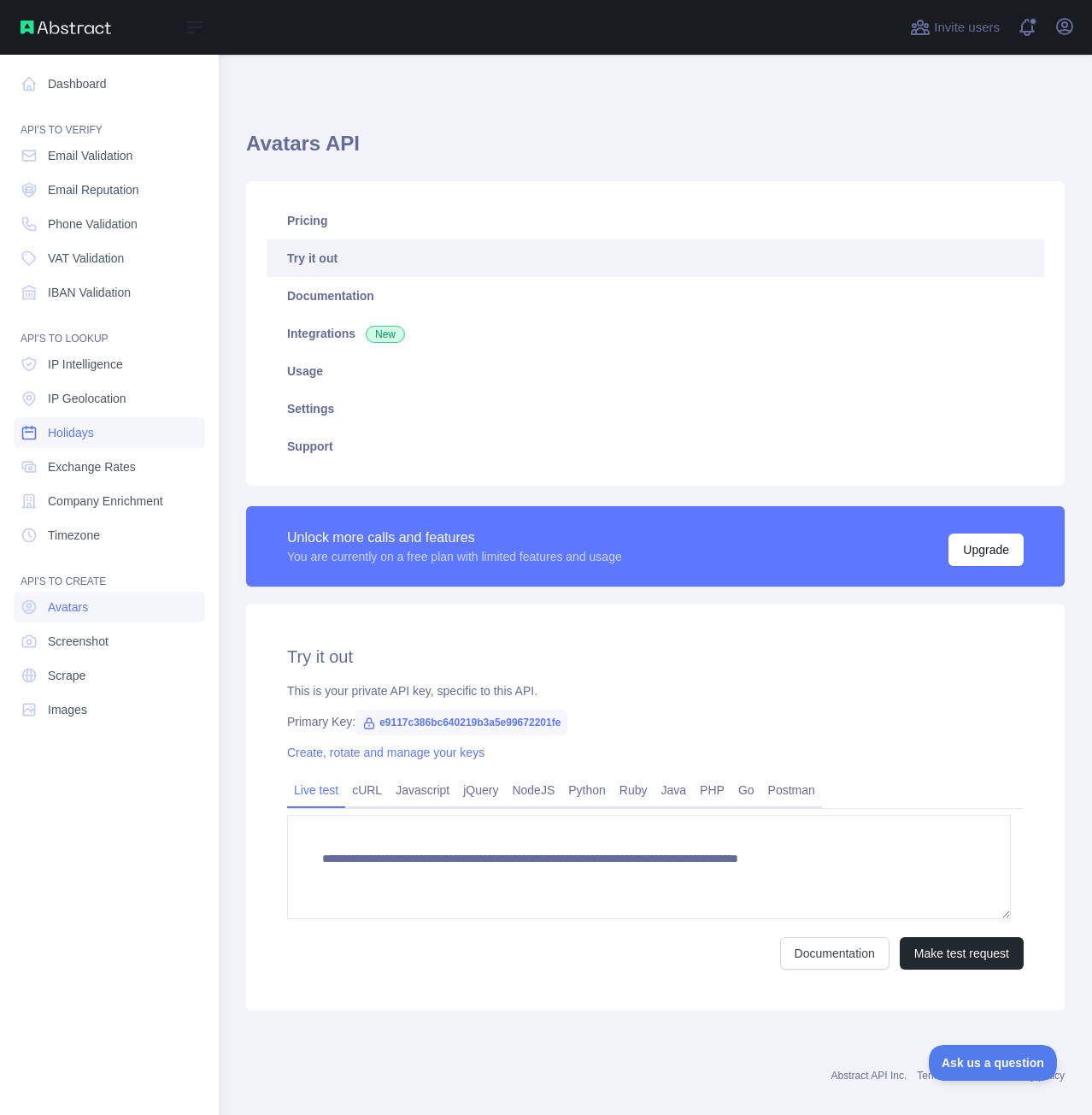
click at [106, 434] on link "Holidays" at bounding box center [109, 433] width 191 height 31
click at [96, 434] on link "Holidays" at bounding box center [109, 433] width 191 height 31
drag, startPoint x: 81, startPoint y: 435, endPoint x: 53, endPoint y: 432, distance: 28.2
click at [53, 432] on span "Holidays" at bounding box center [71, 432] width 46 height 17
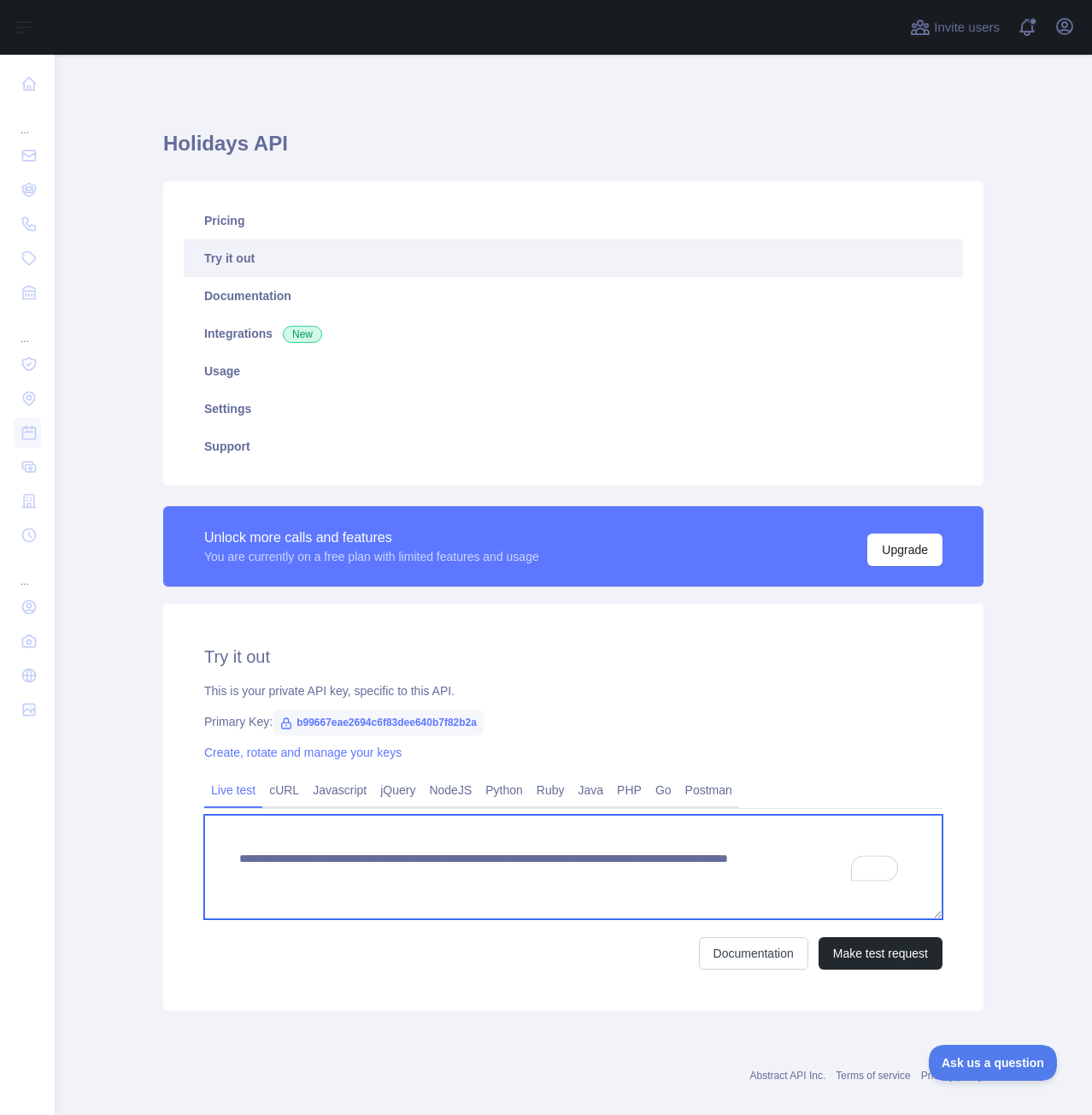
drag, startPoint x: 232, startPoint y: 854, endPoint x: 734, endPoint y: 883, distance: 502.8
click at [734, 883] on textarea "**********" at bounding box center [573, 866] width 739 height 104
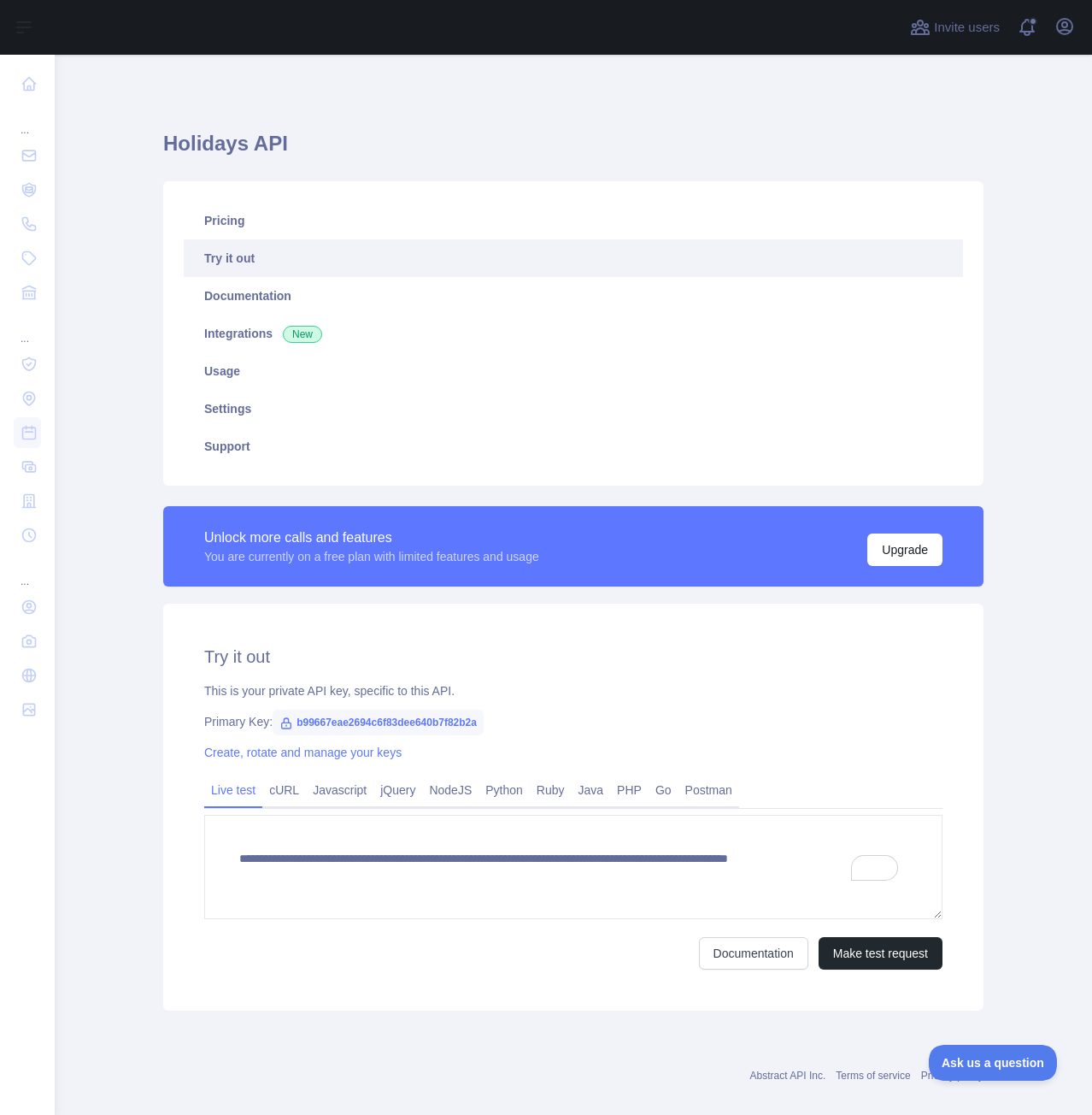
click at [1044, 775] on main "**********" at bounding box center [573, 585] width 1037 height 1060
click at [264, 795] on link "cURL" at bounding box center [284, 790] width 44 height 27
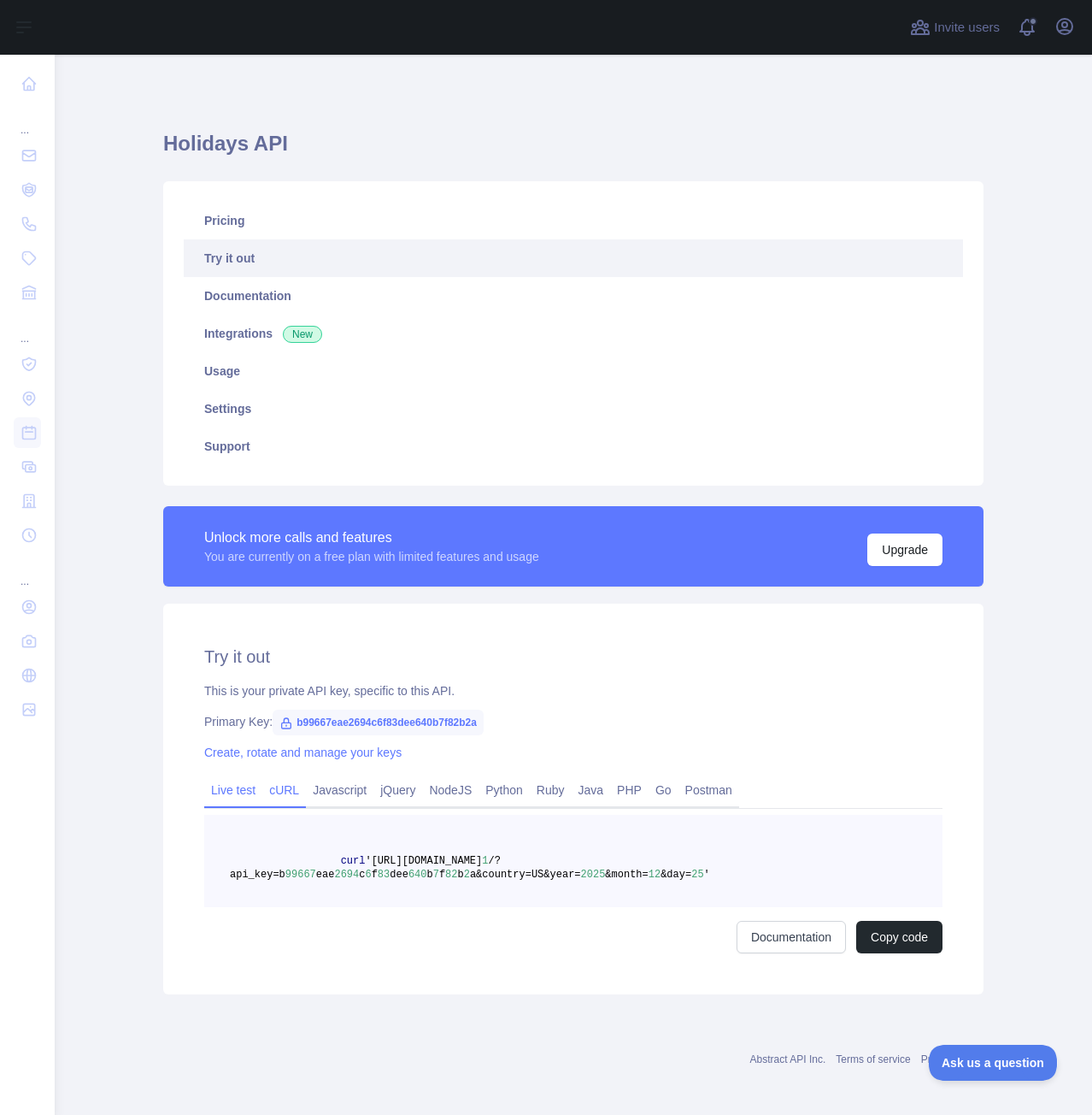
click at [230, 793] on link "Live test" at bounding box center [233, 790] width 58 height 27
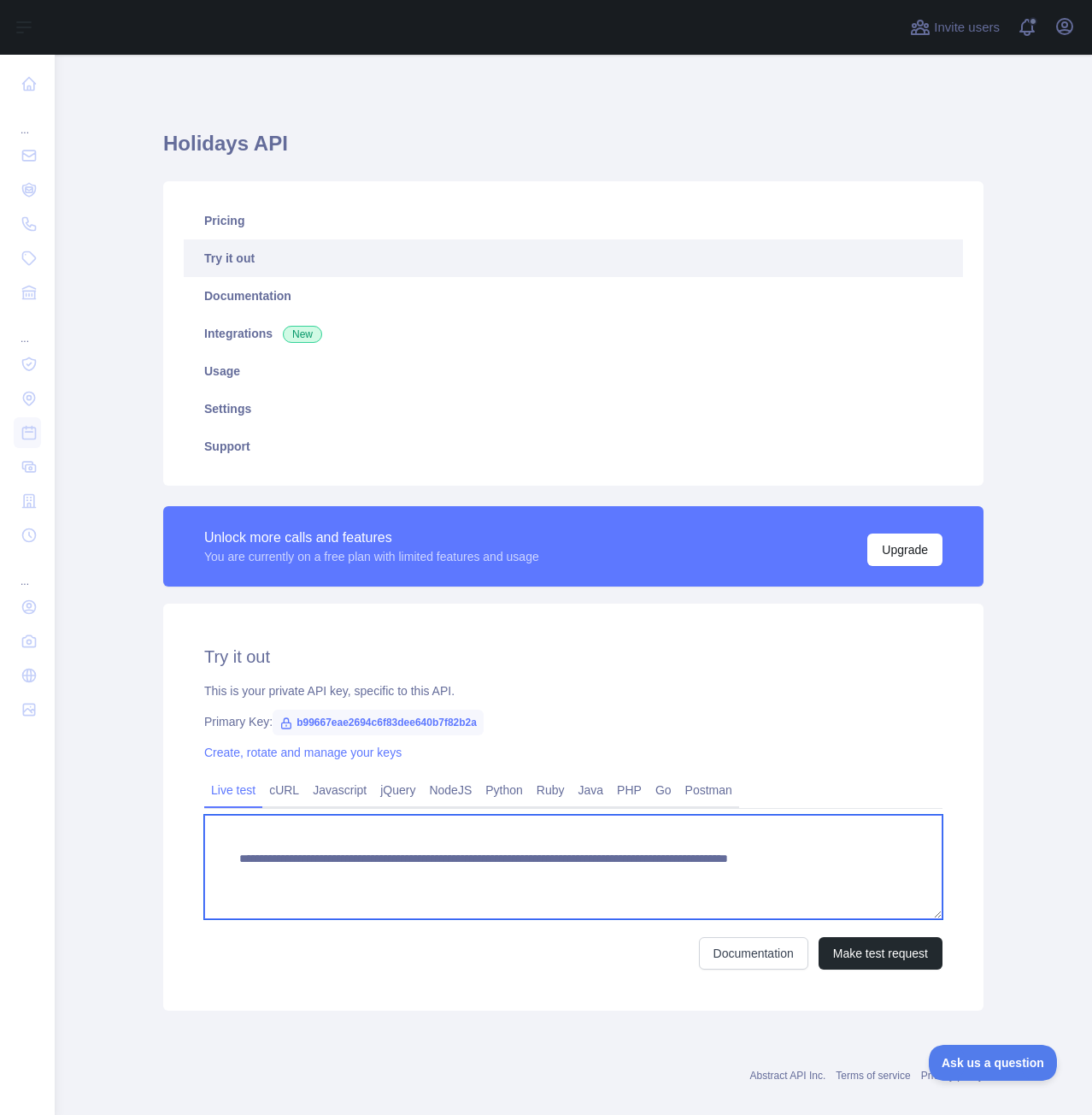
click at [691, 893] on textarea "**********" at bounding box center [573, 866] width 739 height 104
click at [686, 875] on textarea "**********" at bounding box center [573, 866] width 739 height 104
click at [610, 875] on textarea "**********" at bounding box center [573, 866] width 739 height 104
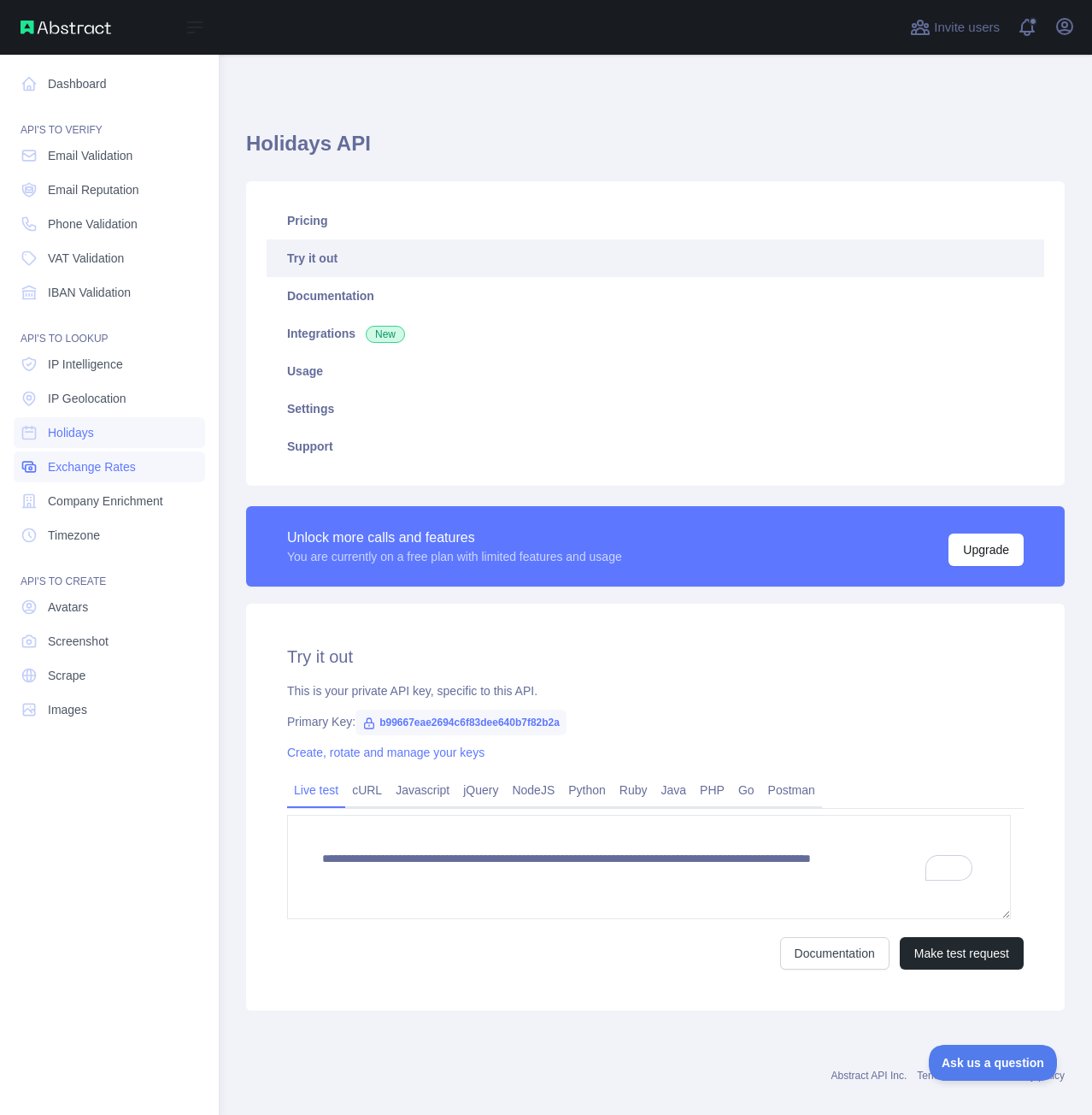
click at [111, 465] on span "Exchange Rates" at bounding box center [92, 466] width 88 height 17
click at [107, 436] on link "Holidays" at bounding box center [109, 433] width 191 height 31
click at [107, 463] on span "Exchange Rates" at bounding box center [92, 466] width 88 height 17
click at [107, 429] on link "Holidays" at bounding box center [109, 433] width 191 height 31
click at [107, 396] on span "IP Geolocation" at bounding box center [87, 398] width 78 height 17
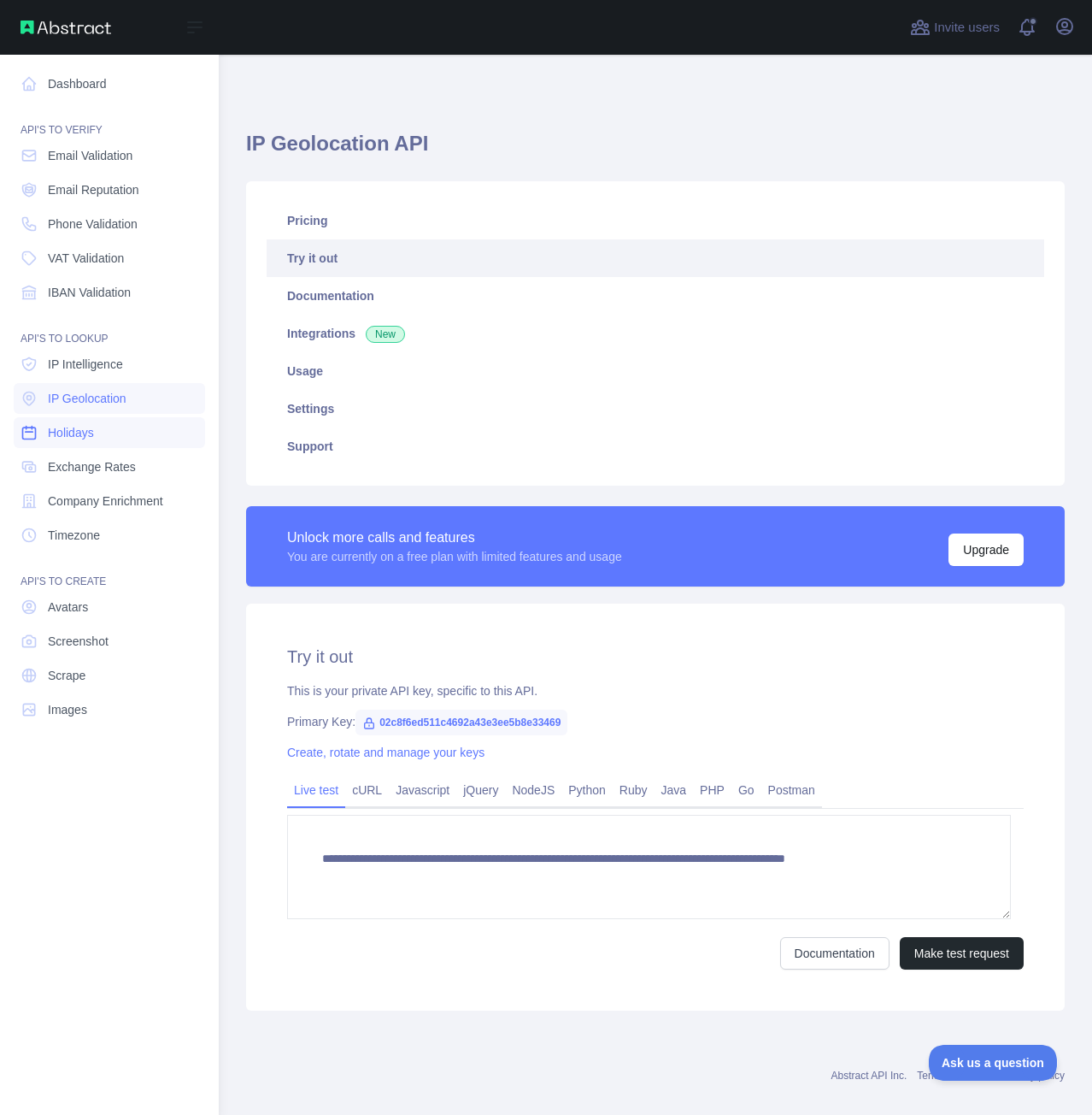
click at [105, 429] on link "Holidays" at bounding box center [109, 433] width 191 height 31
click at [104, 494] on span "Company Enrichment" at bounding box center [106, 501] width 116 height 17
click at [106, 430] on link "Holidays" at bounding box center [109, 433] width 191 height 31
click at [120, 540] on link "Timezone" at bounding box center [109, 536] width 191 height 31
click at [120, 499] on span "Company Enrichment" at bounding box center [106, 501] width 116 height 17
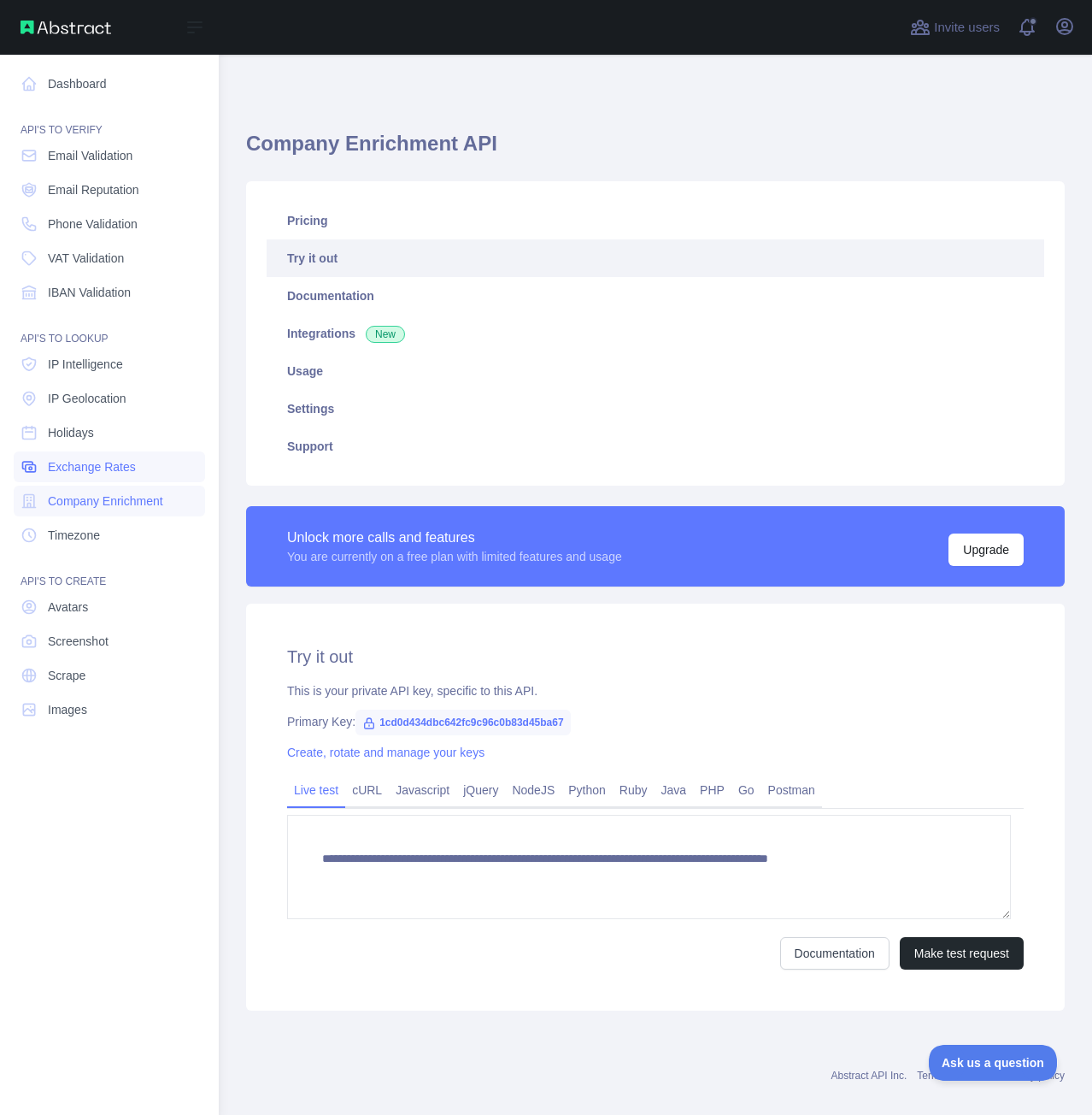
click at [117, 460] on span "Exchange Rates" at bounding box center [92, 466] width 88 height 17
click at [111, 437] on link "Holidays" at bounding box center [109, 433] width 191 height 31
click at [107, 402] on span "IP Geolocation" at bounding box center [87, 398] width 78 height 17
click at [107, 377] on link "IP Intelligence" at bounding box center [109, 364] width 191 height 31
click at [102, 443] on link "Holidays" at bounding box center [109, 433] width 191 height 31
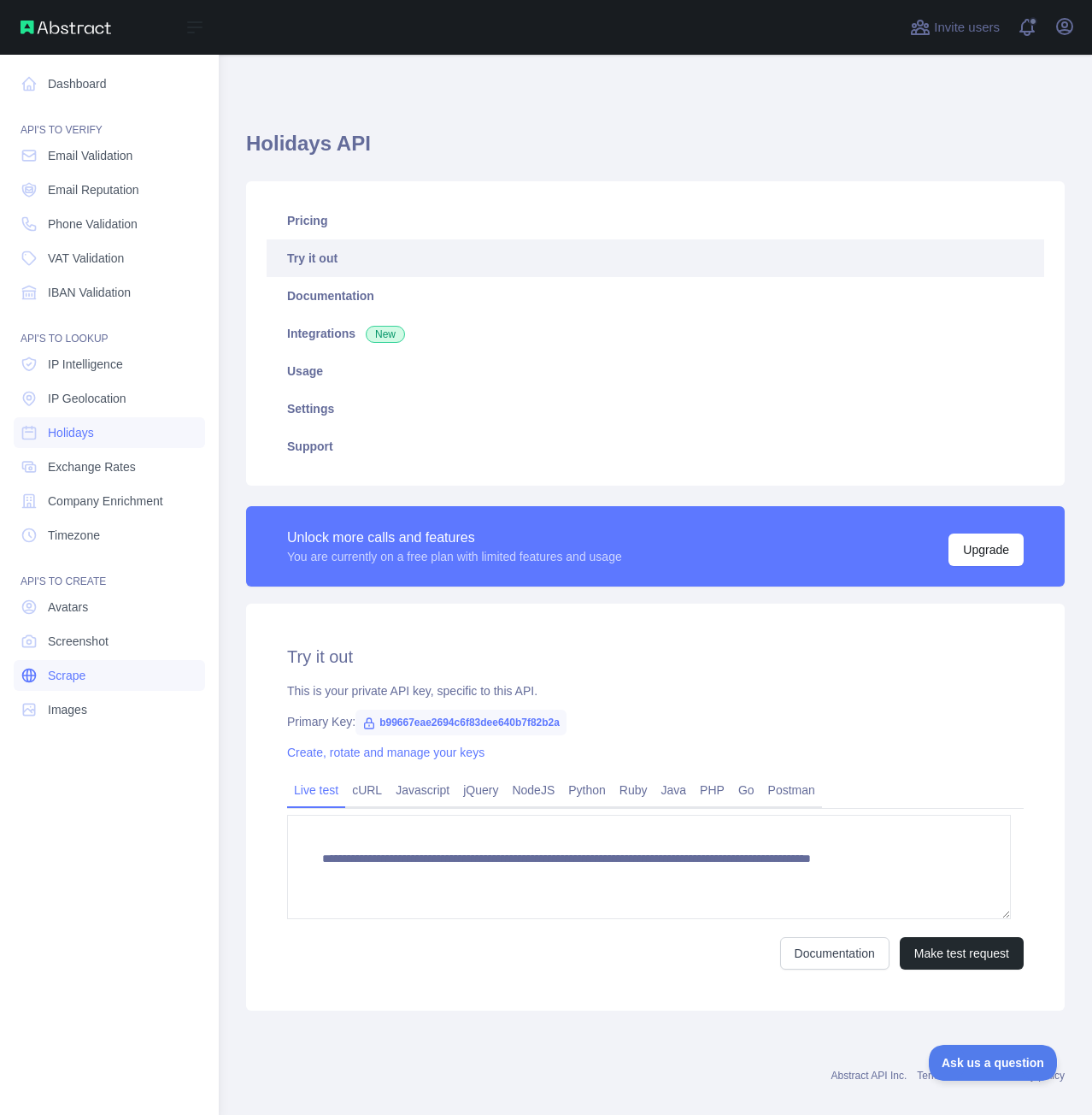
click at [116, 675] on link "Scrape" at bounding box center [109, 676] width 191 height 31
click at [119, 441] on link "Holidays" at bounding box center [109, 433] width 191 height 31
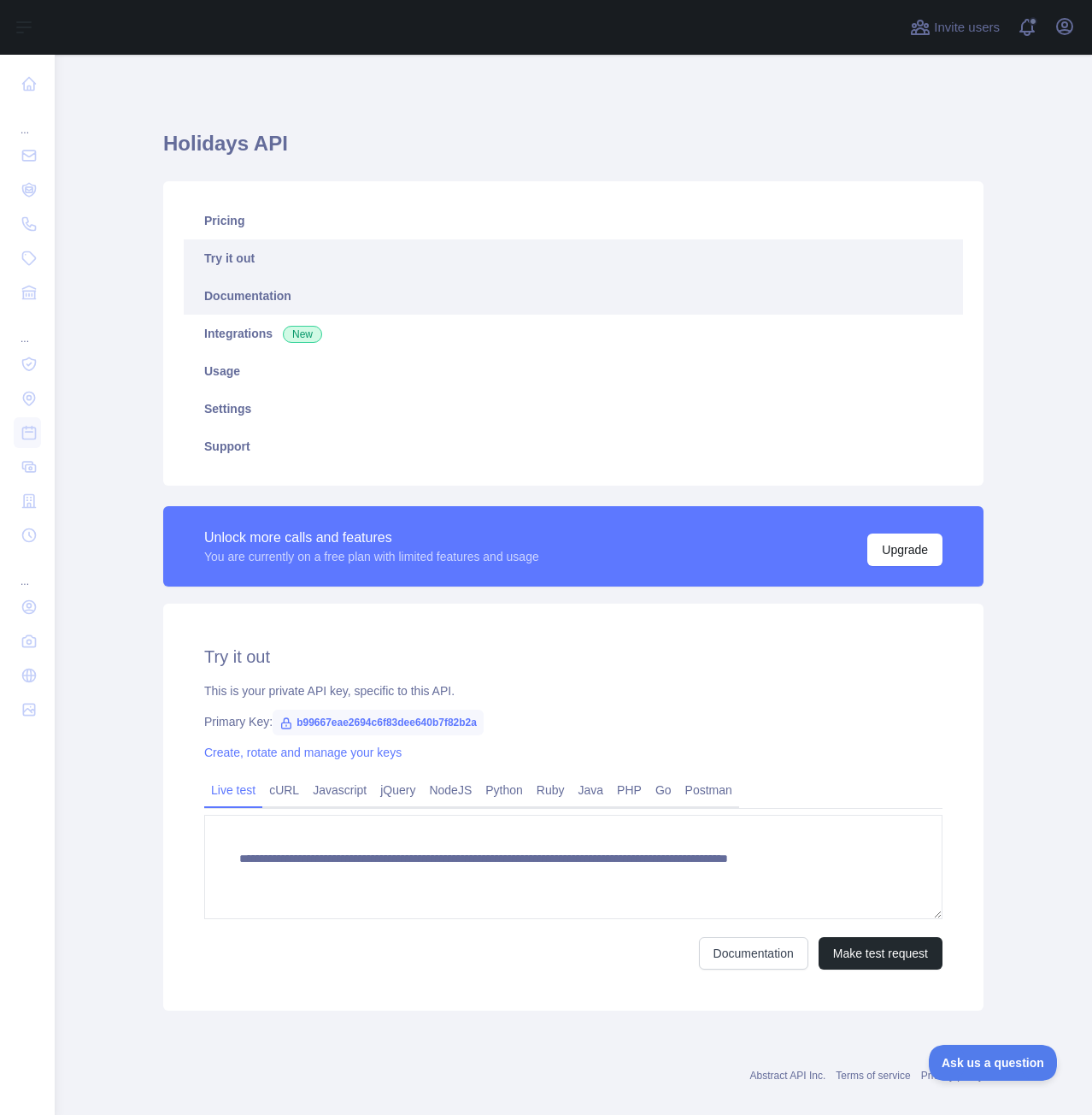
click at [311, 292] on link "Documentation" at bounding box center [574, 295] width 780 height 37
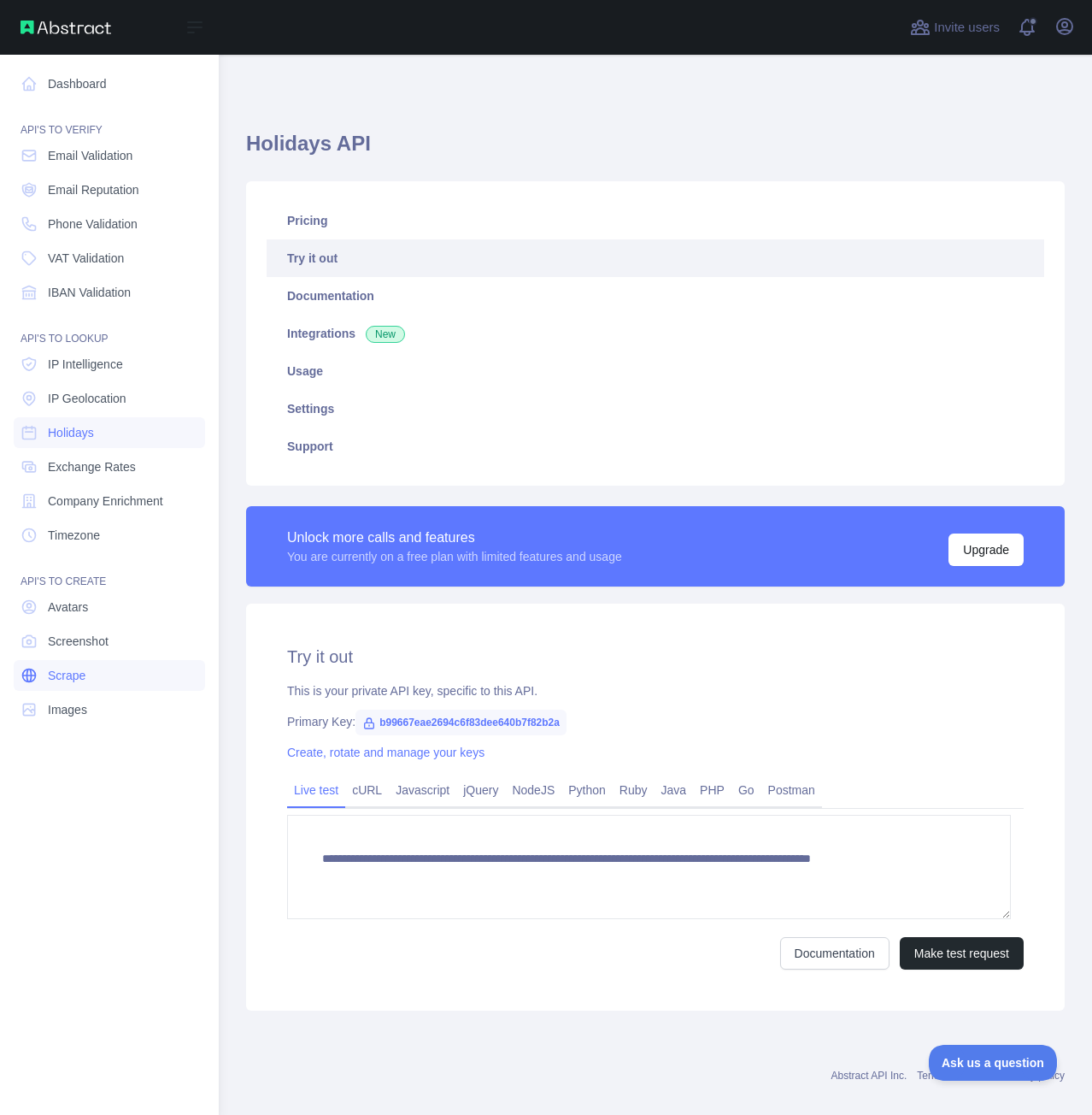
click at [87, 669] on link "Scrape" at bounding box center [109, 676] width 191 height 31
click at [111, 436] on link "Holidays" at bounding box center [109, 433] width 191 height 31
